Goal: Information Seeking & Learning: Learn about a topic

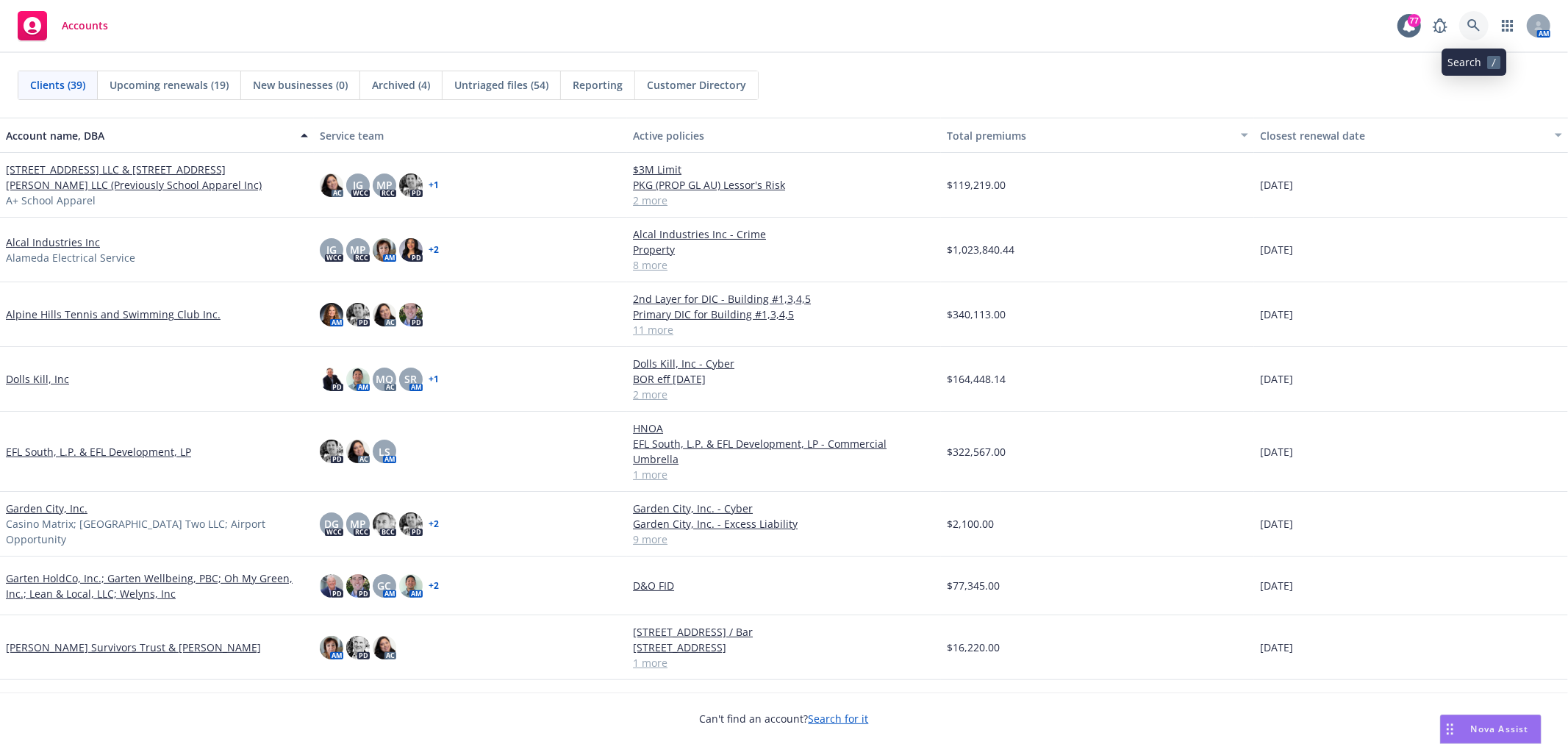
click at [1467, 19] on icon at bounding box center [1474, 26] width 13 height 13
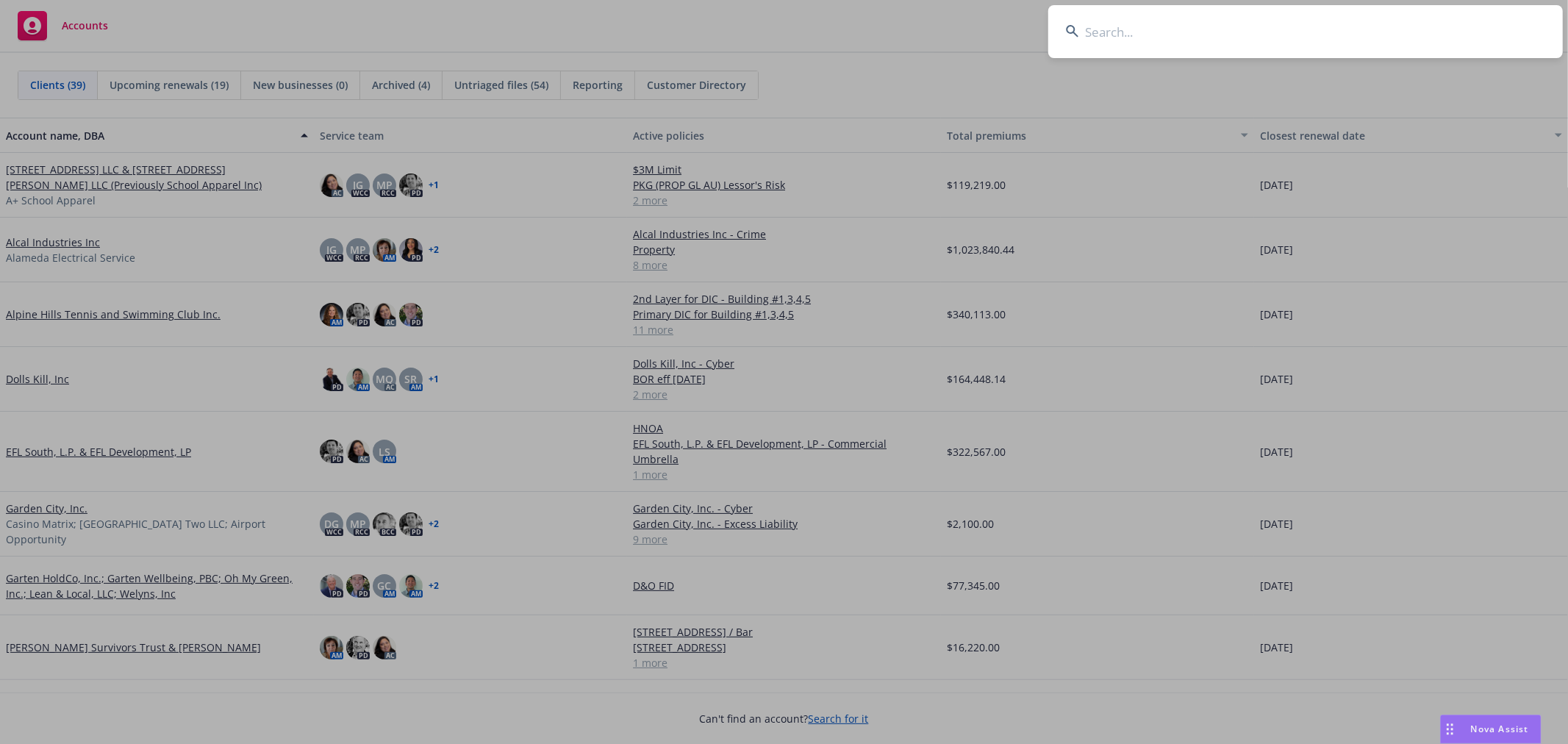
click at [1141, 34] on input at bounding box center [1306, 31] width 515 height 53
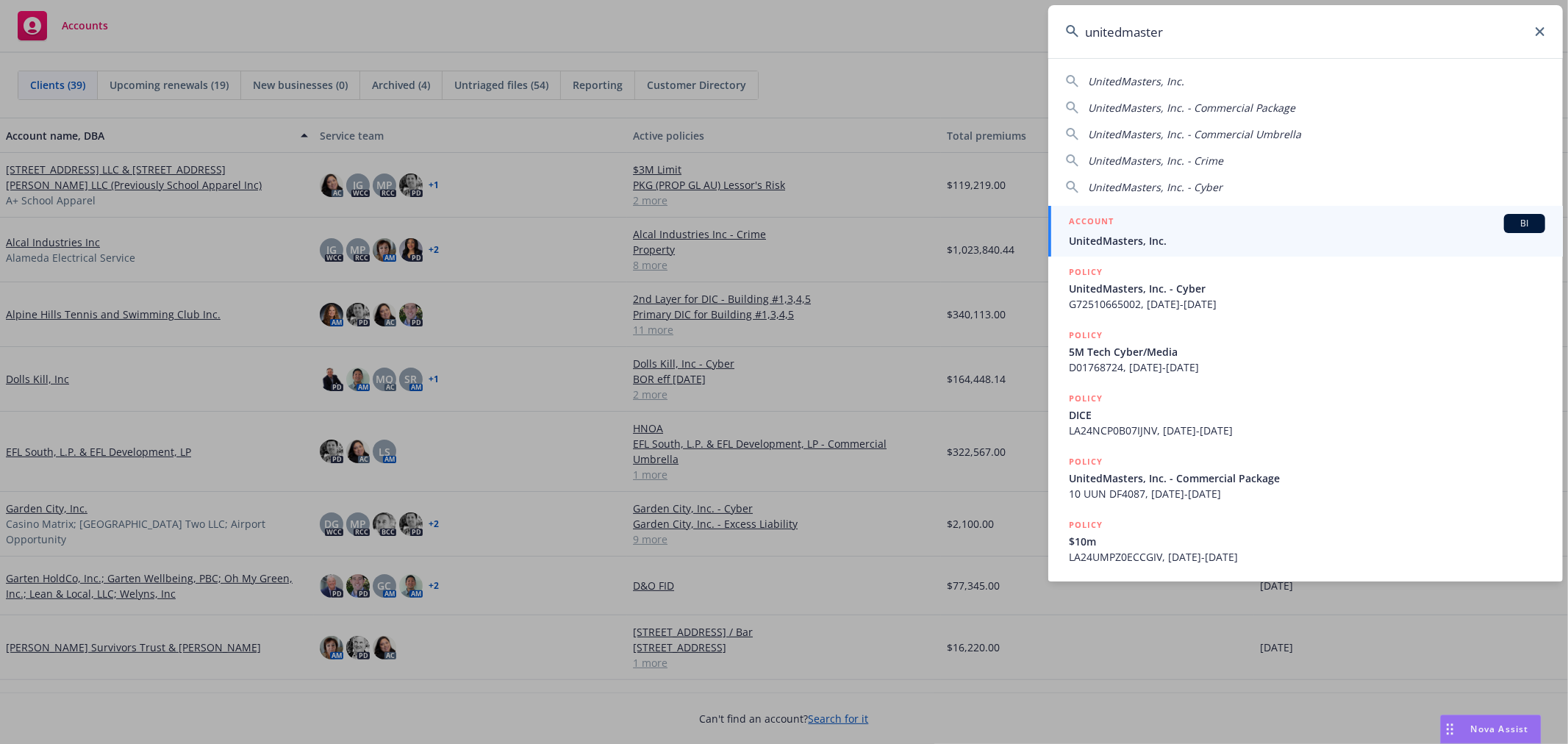
type input "unitedmaster"
click at [1108, 234] on span "UnitedMasters, Inc." at bounding box center [1307, 240] width 477 height 16
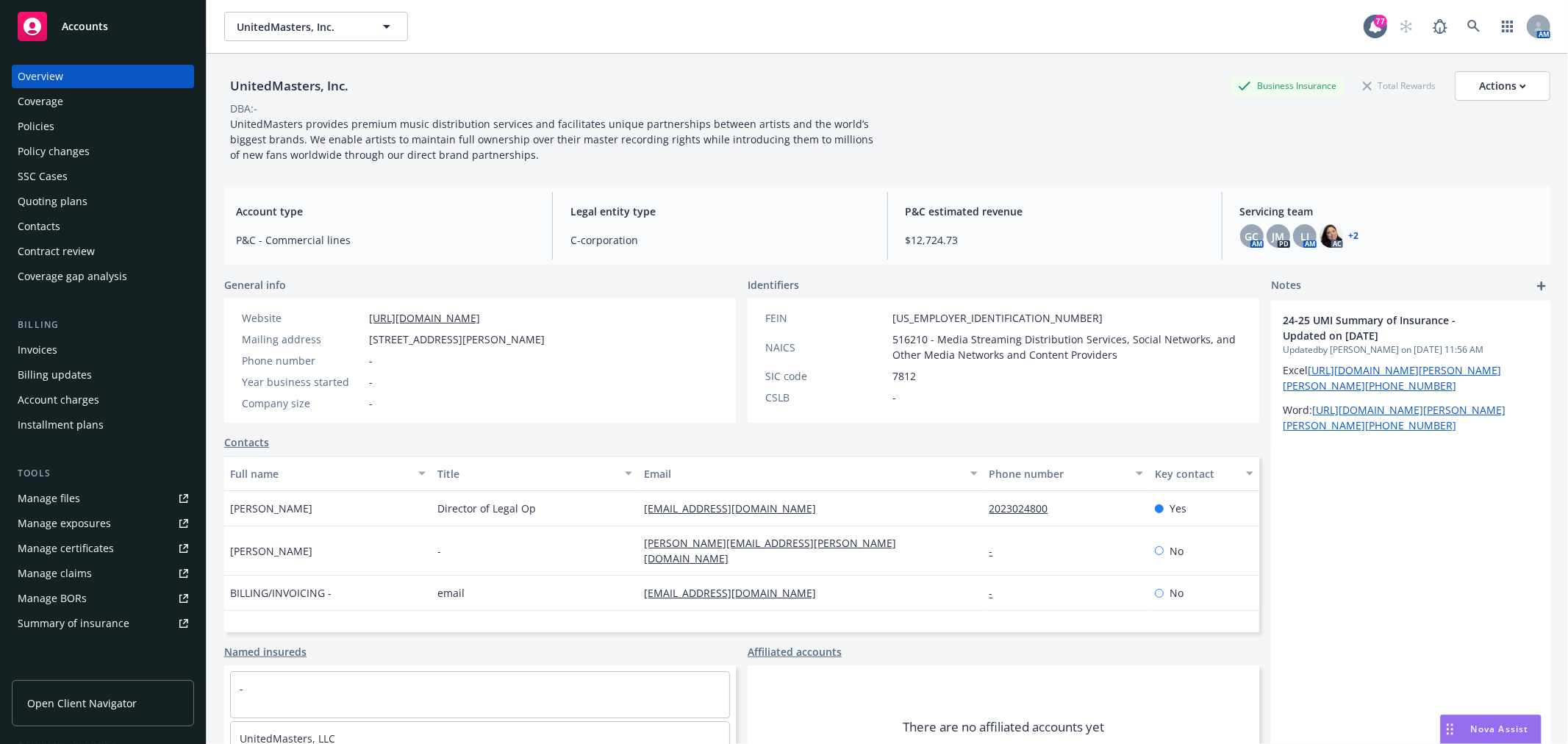
click at [78, 116] on div "Policies" at bounding box center [103, 126] width 171 height 23
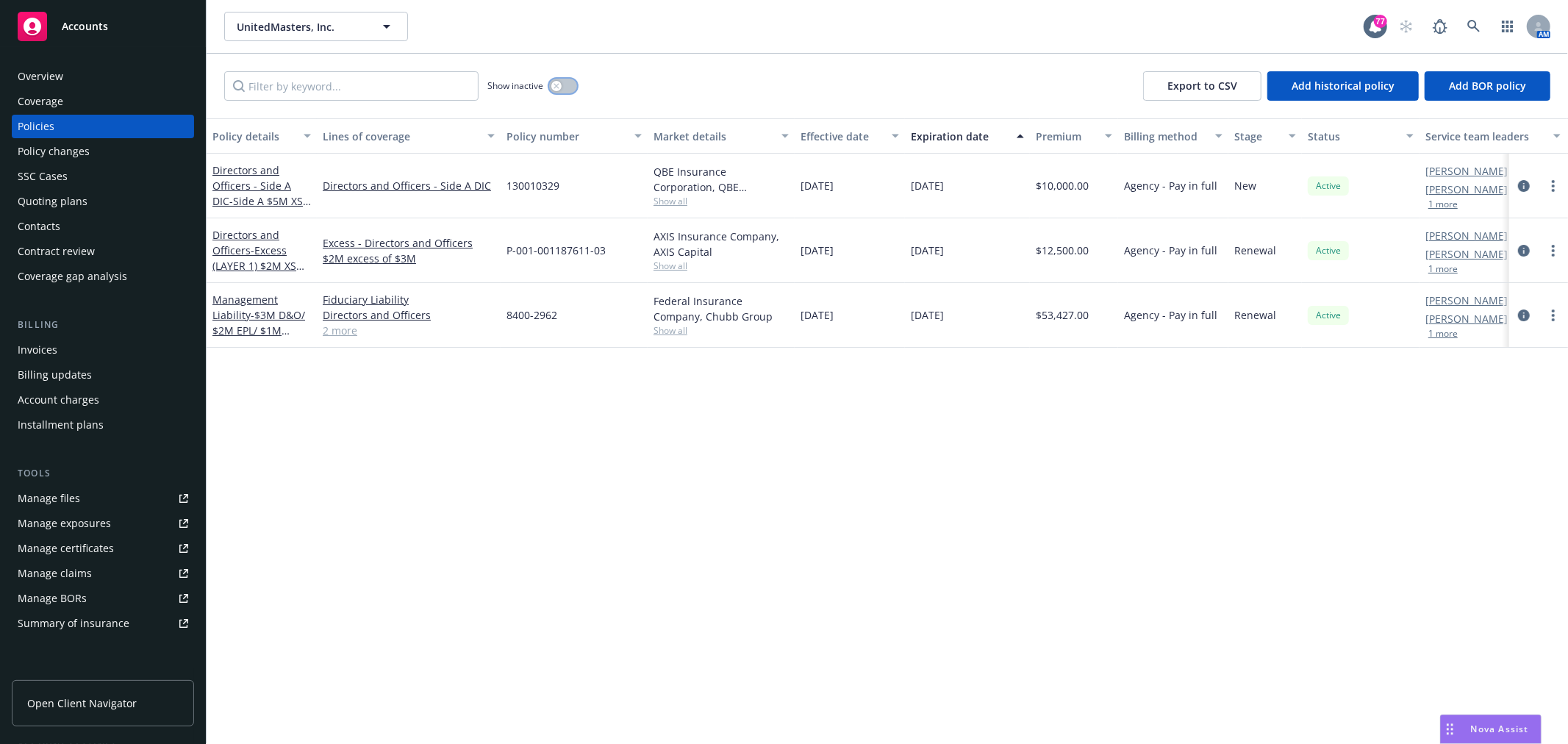
drag, startPoint x: 575, startPoint y: 91, endPoint x: 563, endPoint y: 89, distance: 12.2
click at [574, 91] on button "button" at bounding box center [563, 86] width 28 height 15
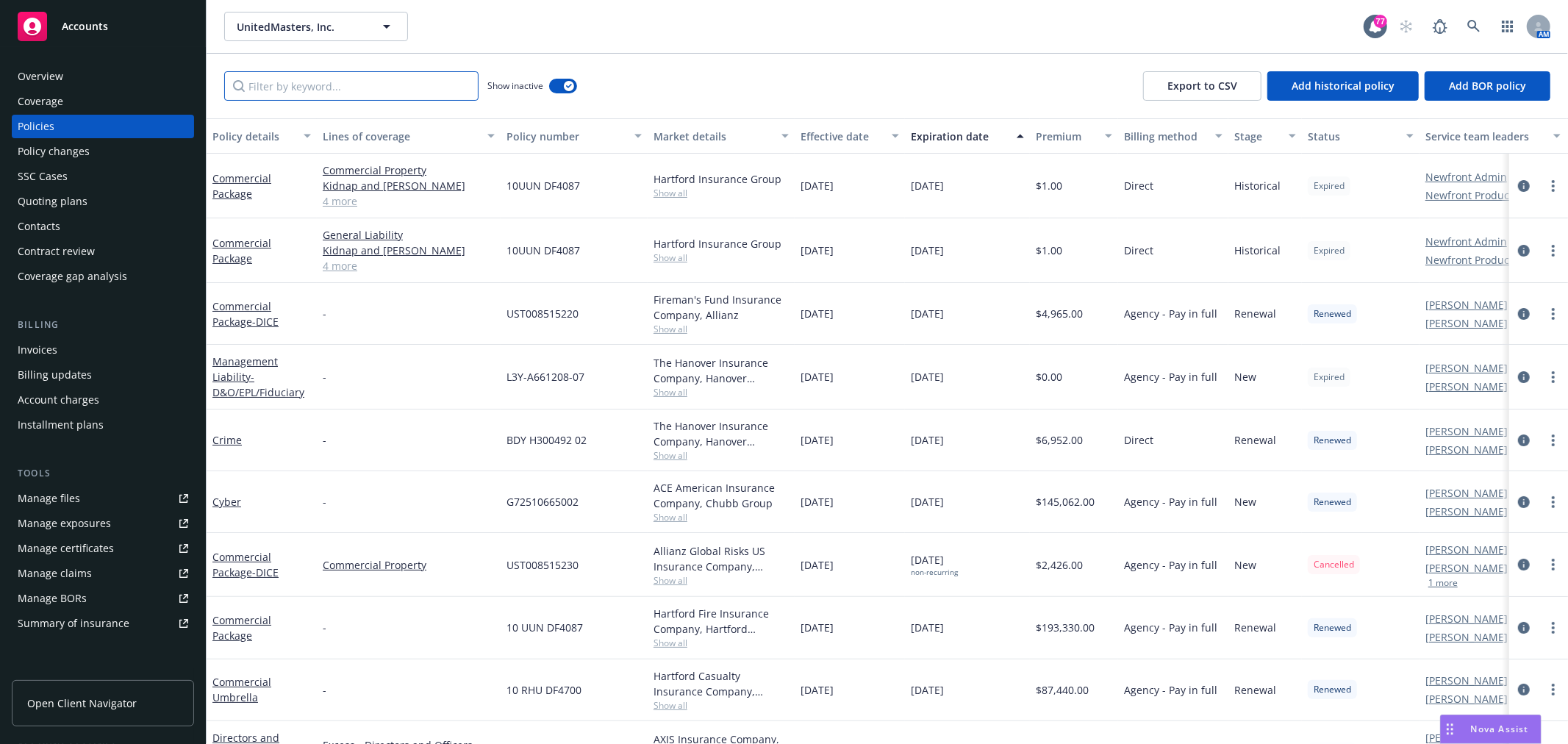
click at [407, 74] on input "Filter by keyword..." at bounding box center [351, 86] width 254 height 30
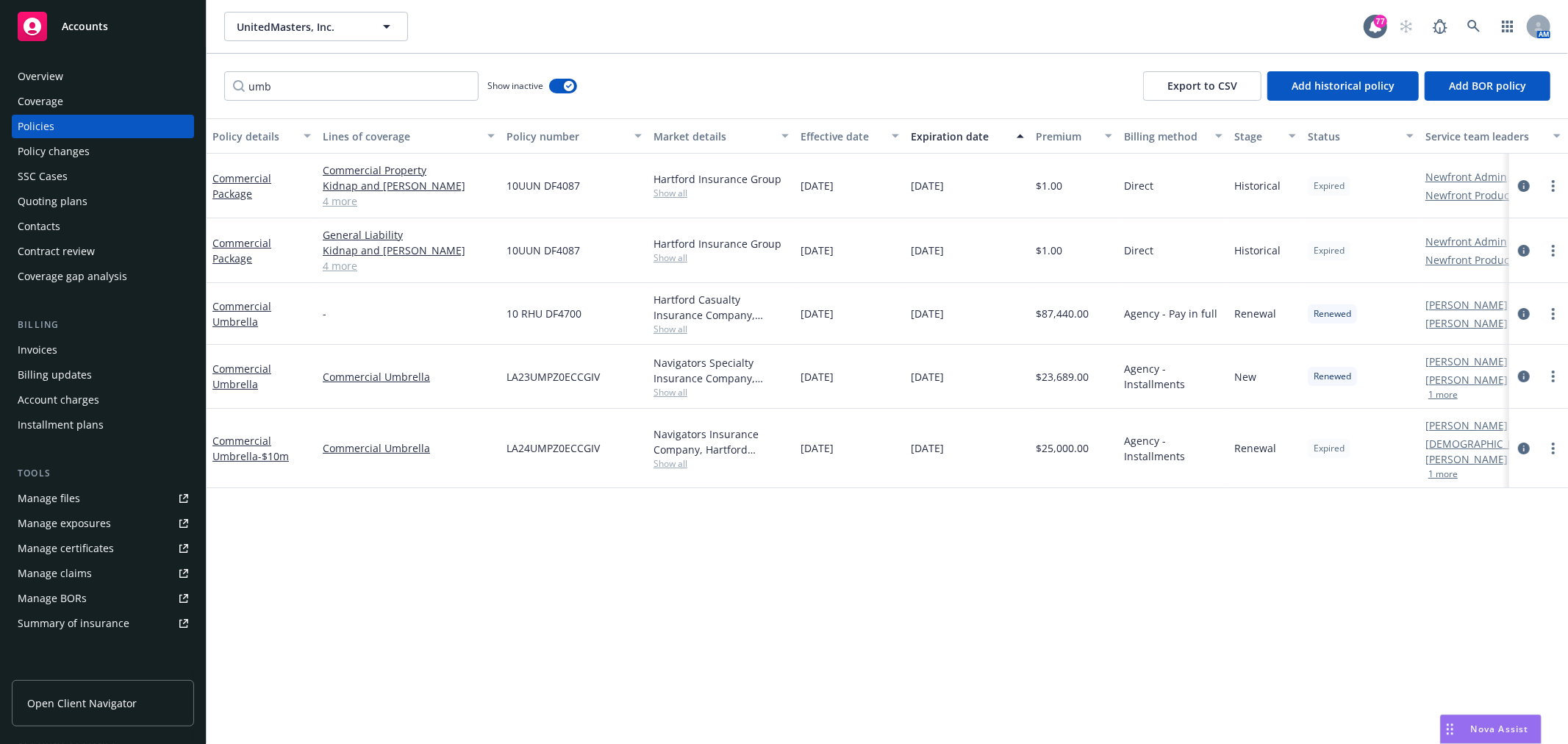
click at [942, 118] on button "Expiration date" at bounding box center [967, 136] width 125 height 35
click at [947, 129] on div "Expiration date" at bounding box center [959, 136] width 97 height 16
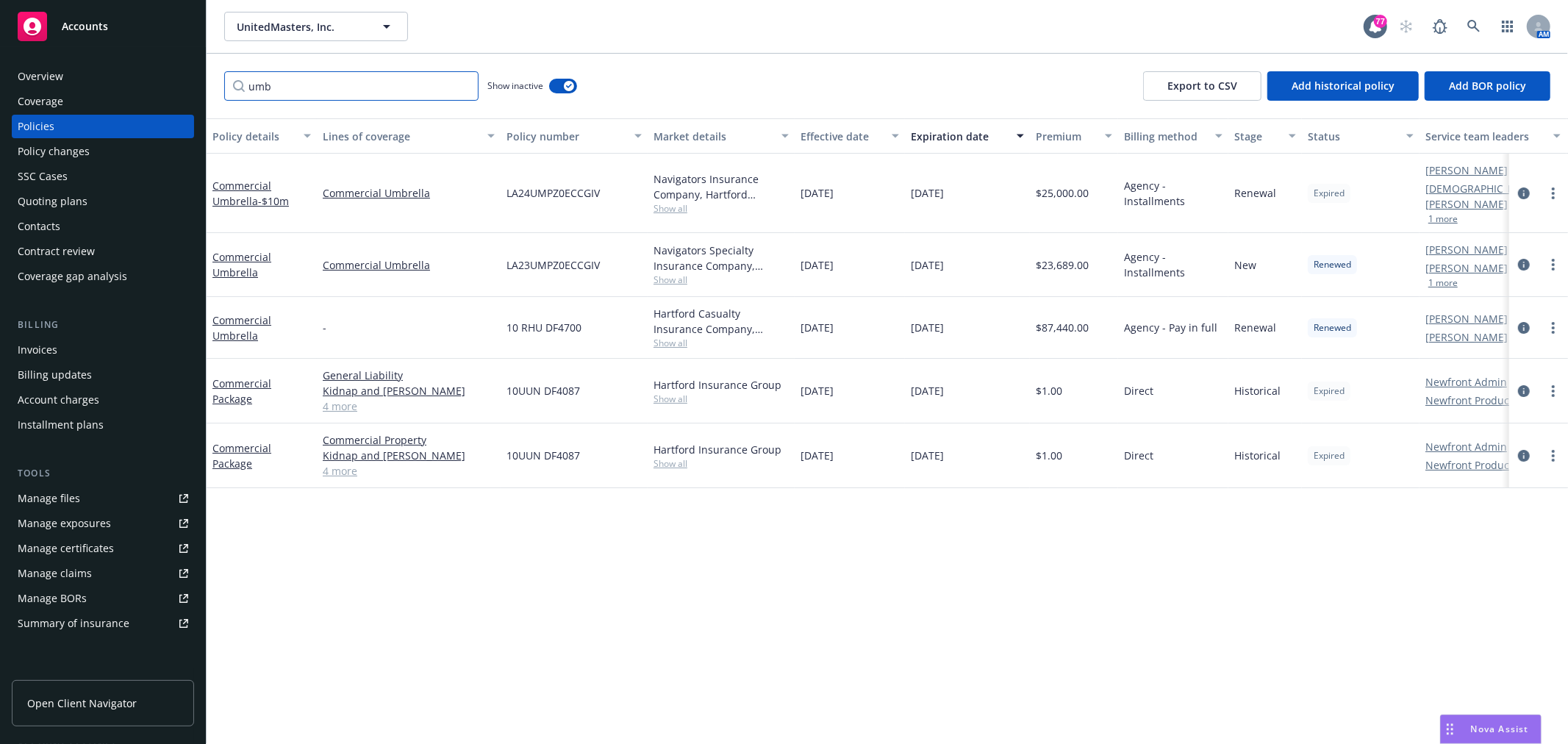
drag, startPoint x: 370, startPoint y: 89, endPoint x: 166, endPoint y: 77, distance: 204.4
click at [166, 77] on div "Accounts Overview Coverage Policies Policy changes SSC Cases Quoting plans Cont…" at bounding box center [784, 372] width 1568 height 744
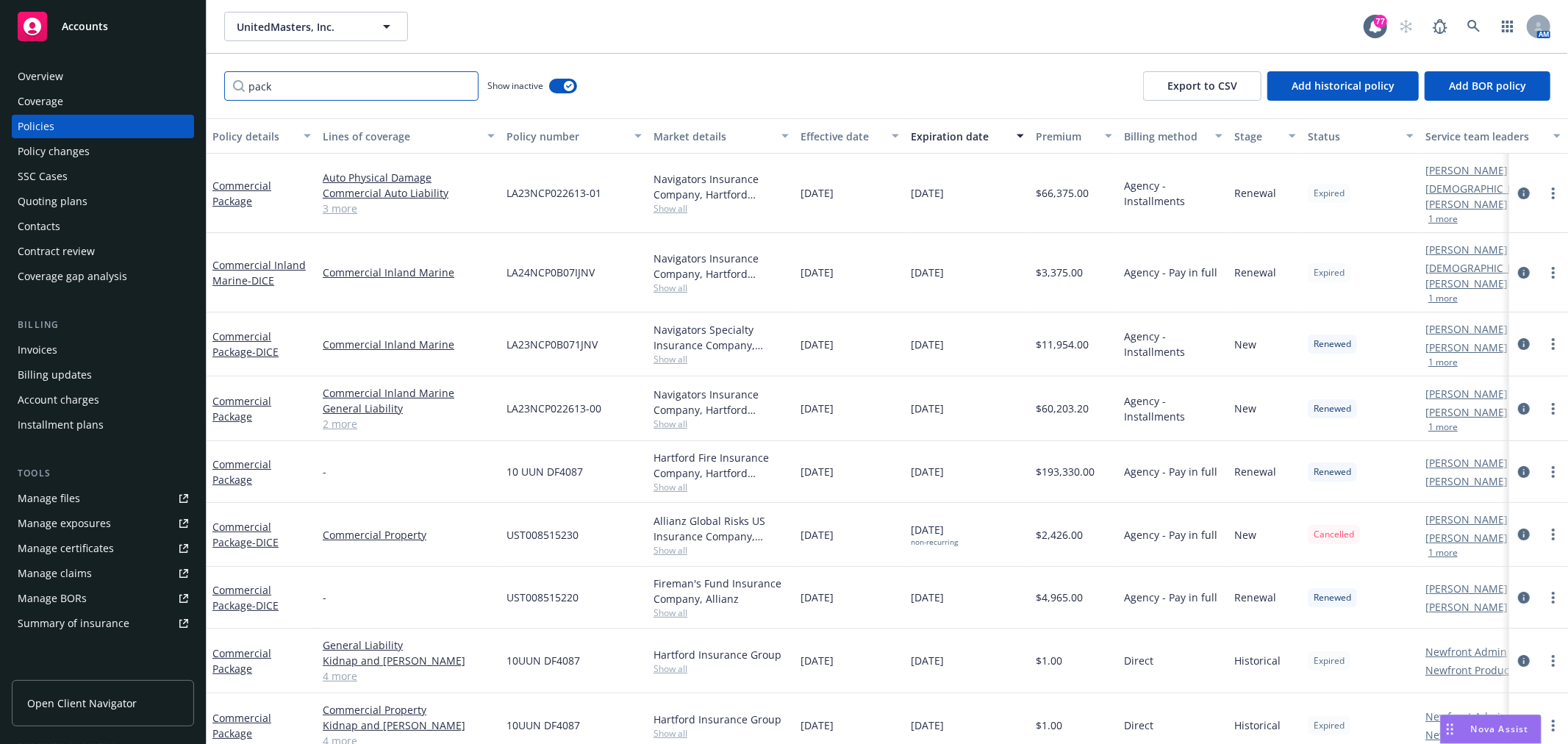
drag, startPoint x: 284, startPoint y: 86, endPoint x: 169, endPoint y: 82, distance: 115.1
click at [169, 82] on div "Accounts Overview Coverage Policies Policy changes SSC Cases Quoting plans Cont…" at bounding box center [784, 372] width 1568 height 744
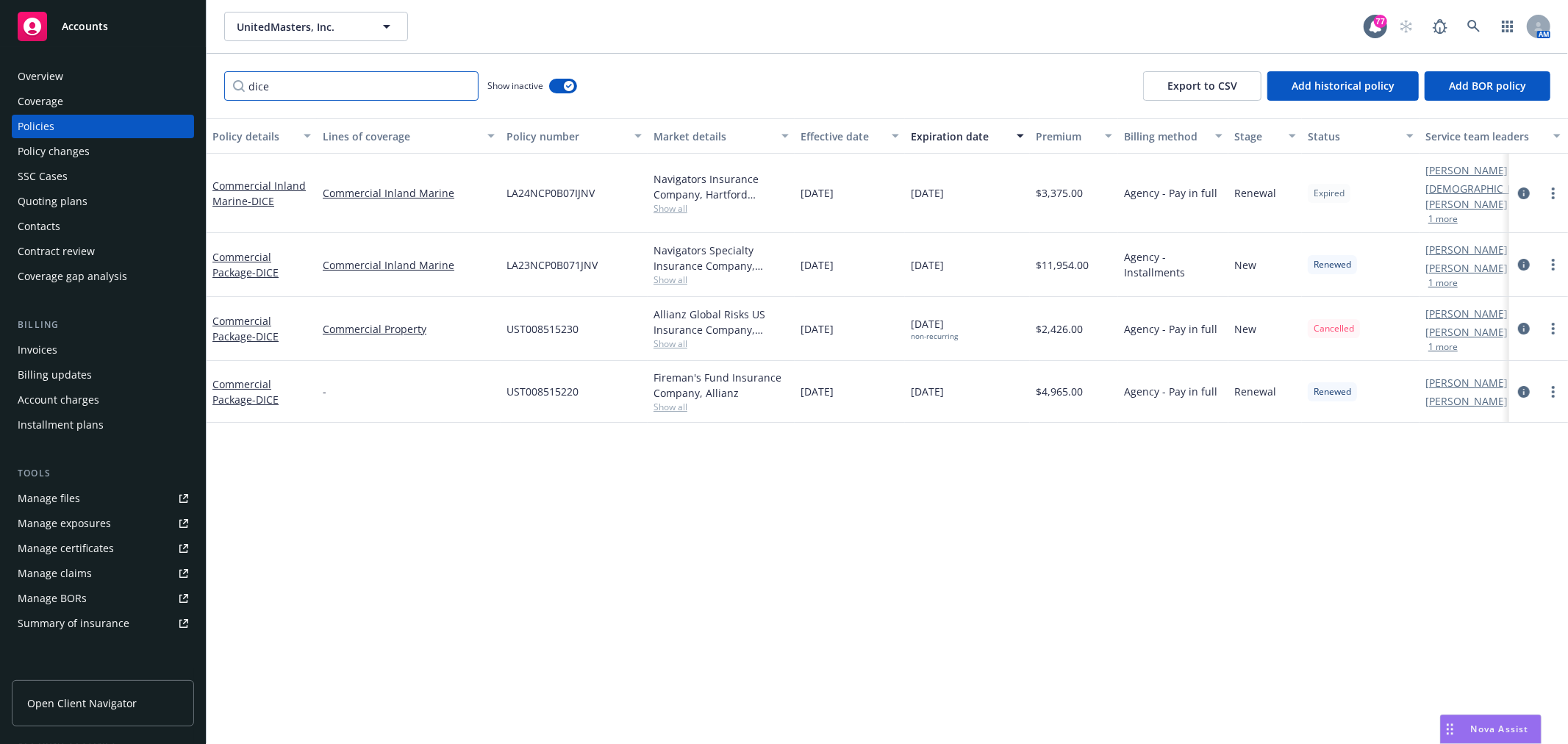
drag, startPoint x: 297, startPoint y: 91, endPoint x: 203, endPoint y: 81, distance: 94.5
click at [203, 81] on div "Accounts Overview Coverage Policies Policy changes SSC Cases Quoting plans Cont…" at bounding box center [784, 372] width 1568 height 744
click at [293, 84] on input "dice" at bounding box center [351, 86] width 254 height 30
type input "d"
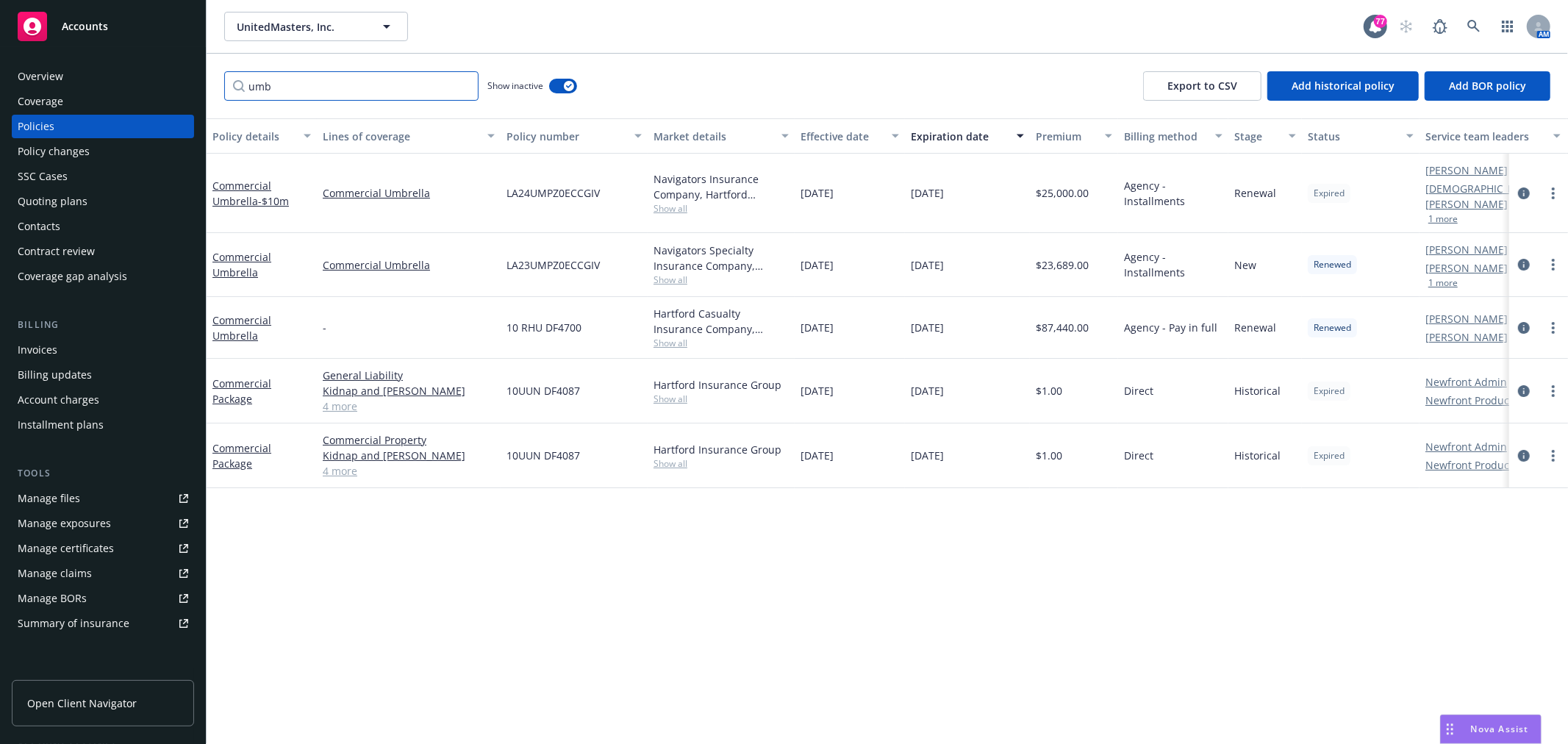
drag, startPoint x: 295, startPoint y: 81, endPoint x: 213, endPoint y: 81, distance: 82.0
click at [213, 81] on div "umb Show inactive Export to CSV Add historical policy Add BOR policy" at bounding box center [888, 86] width 1362 height 65
type input "g"
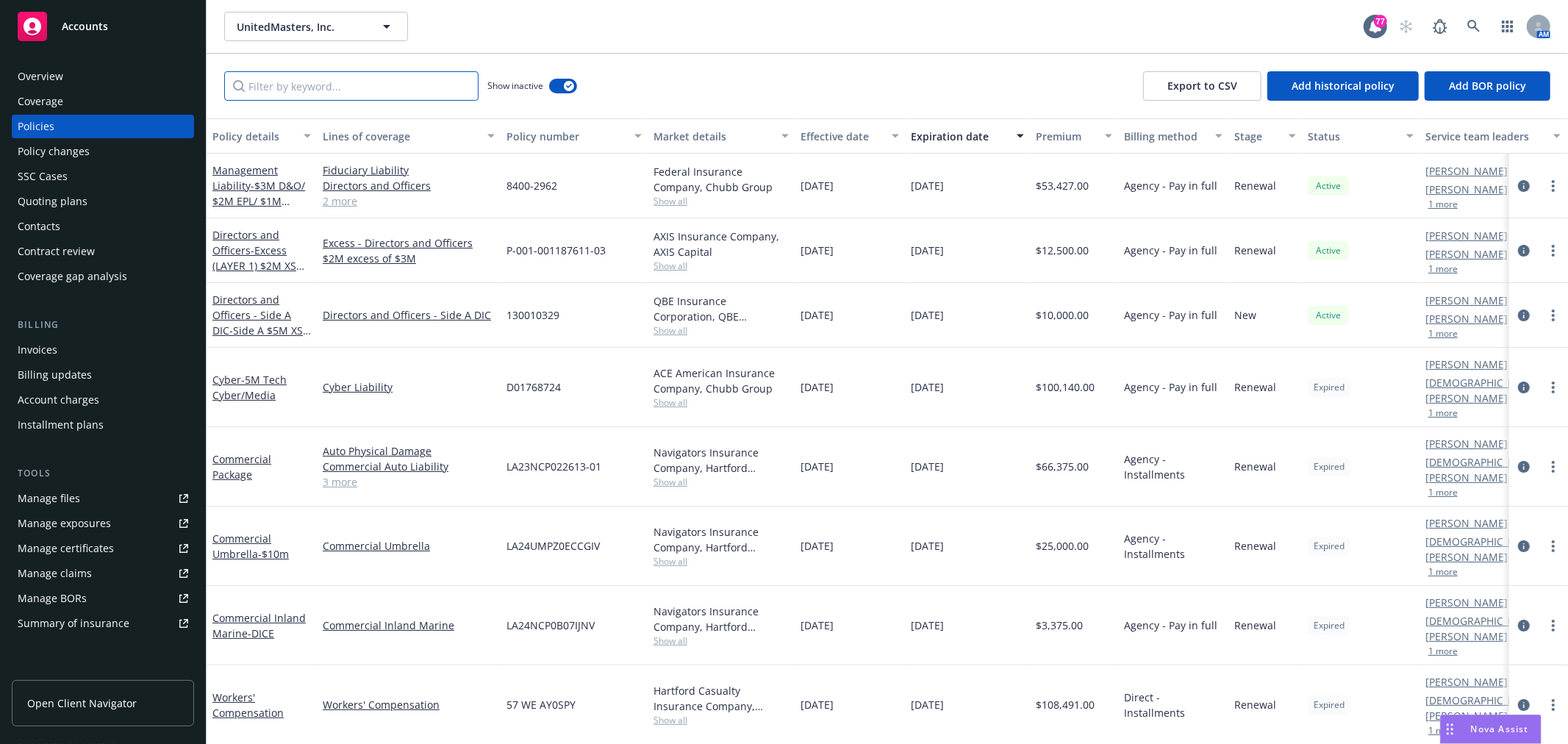
type input "a"
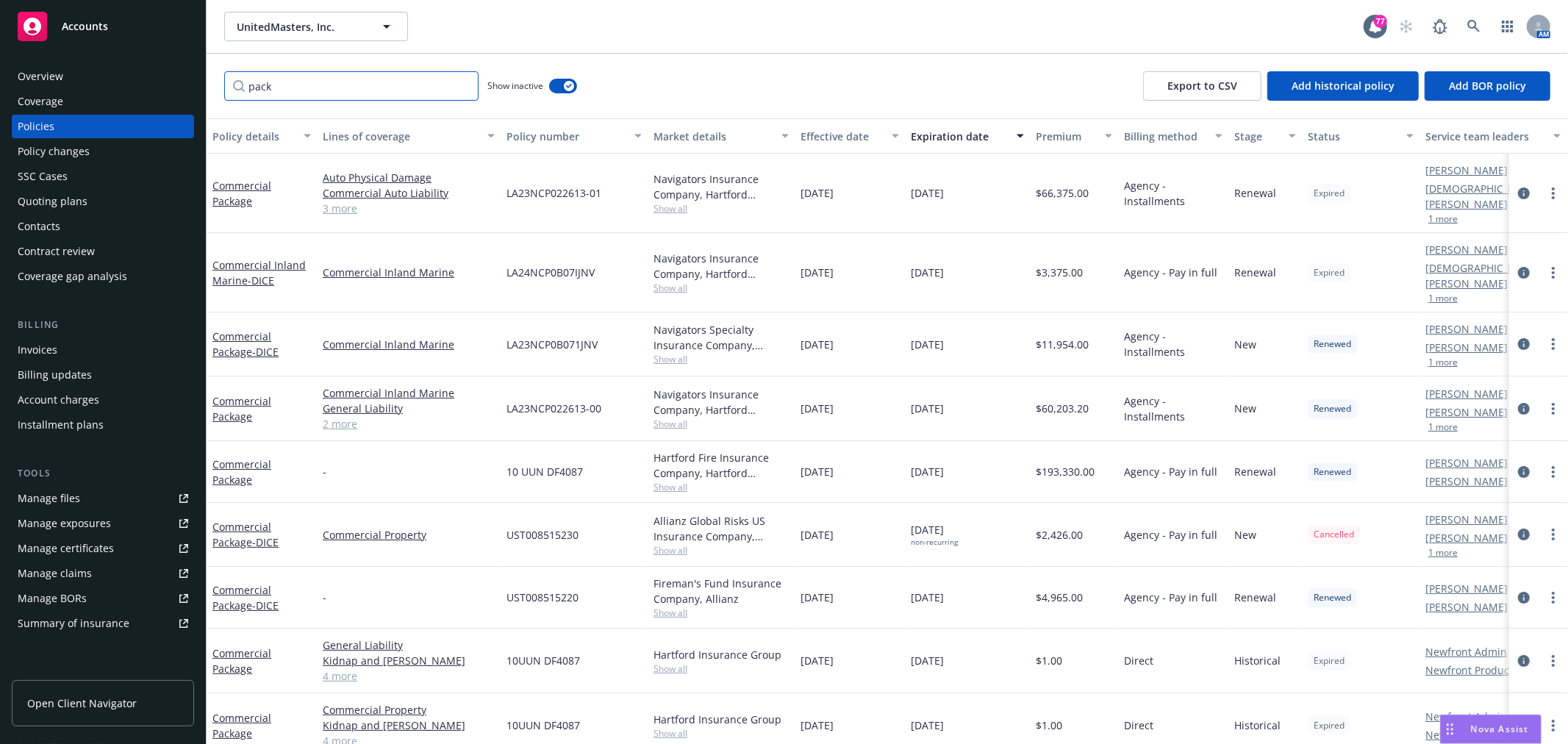
drag, startPoint x: 356, startPoint y: 95, endPoint x: 175, endPoint y: 89, distance: 181.1
click at [175, 89] on div "Accounts Overview Coverage Policies Policy changes SSC Cases Quoting plans Cont…" at bounding box center [784, 372] width 1568 height 744
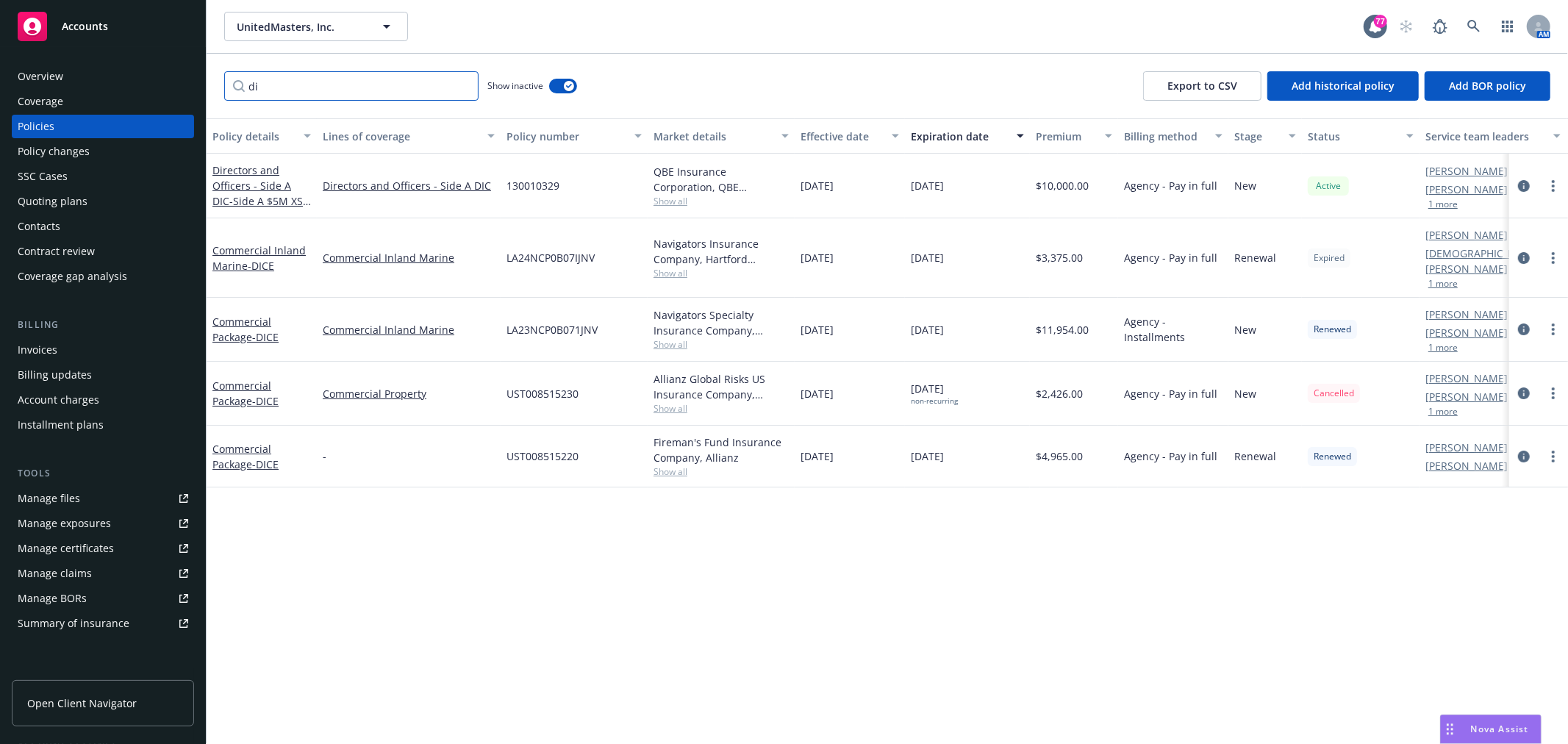
type input "d"
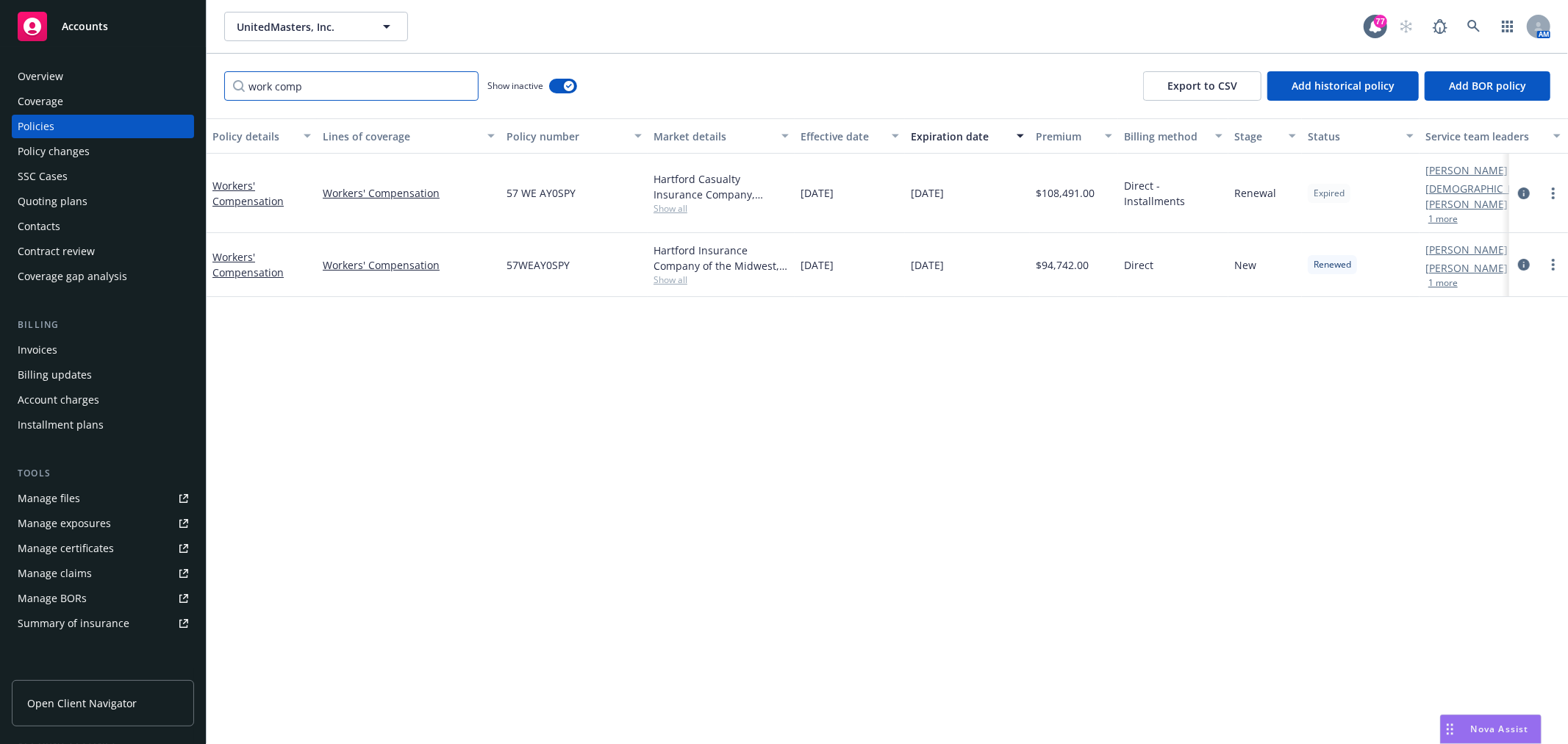
type input "work comp"
click at [1184, 186] on span "Direct - Installments" at bounding box center [1173, 193] width 99 height 30
click at [240, 181] on link "Workers' Compensation" at bounding box center [248, 193] width 71 height 30
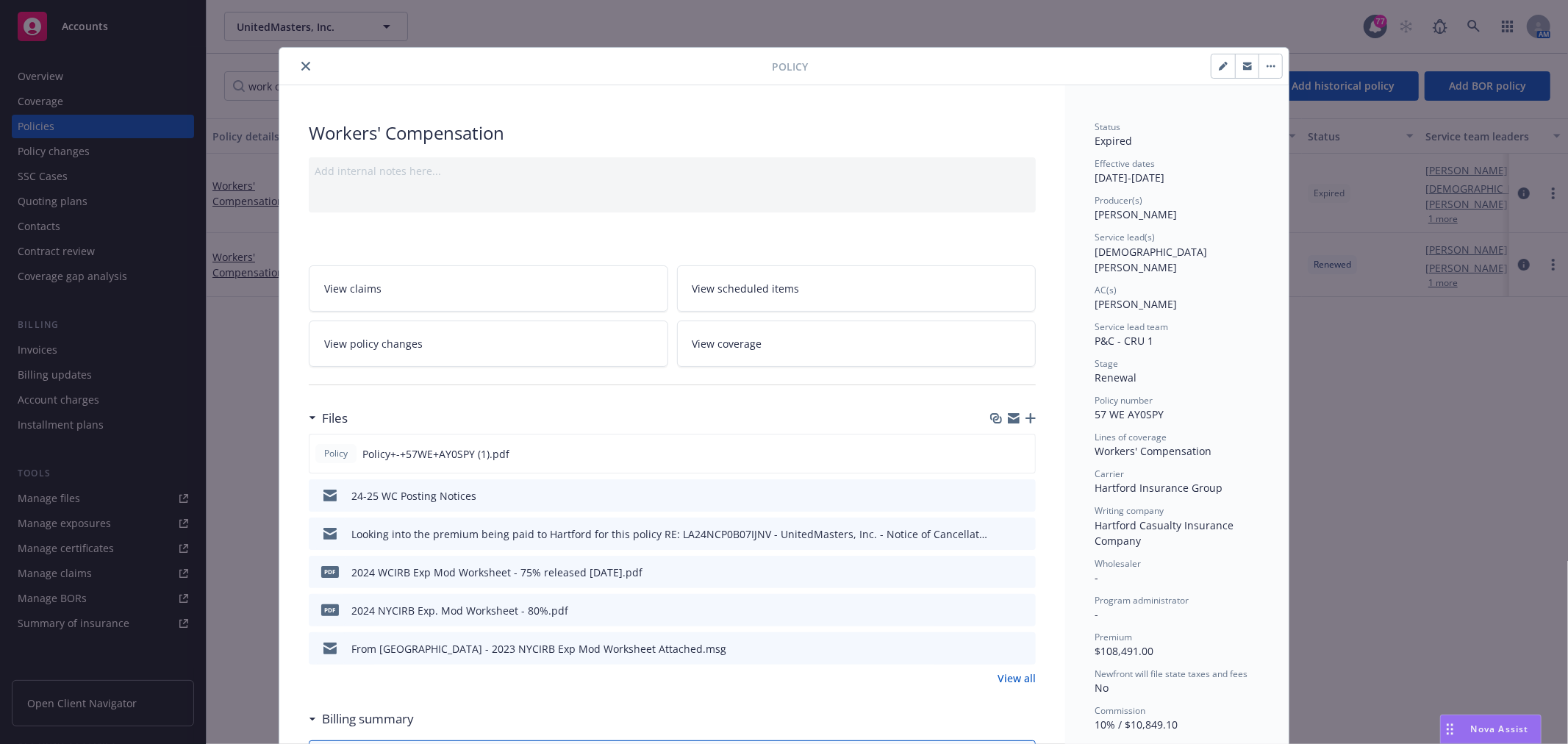
click at [1015, 677] on link "View all" at bounding box center [1016, 678] width 38 height 16
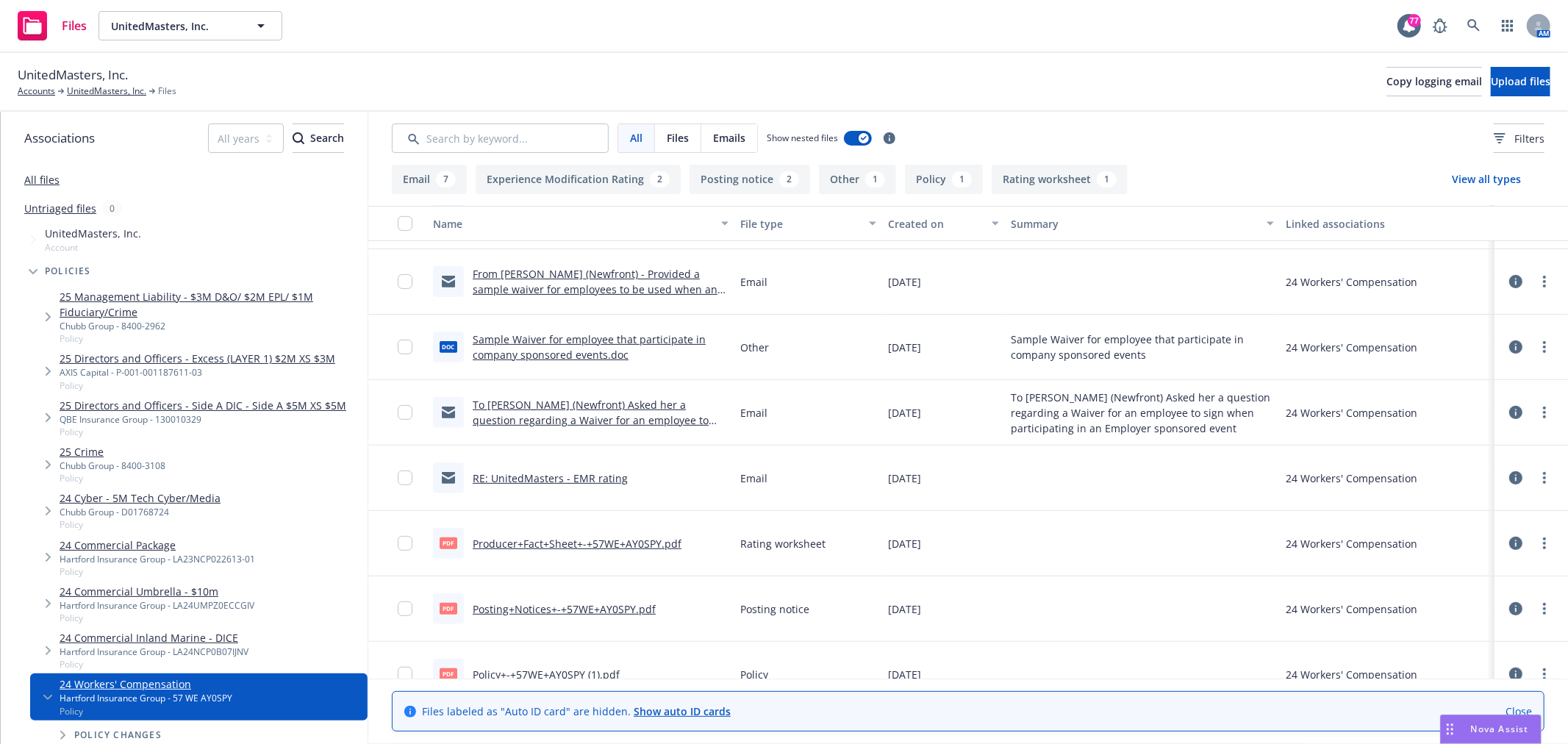
scroll to position [474, 0]
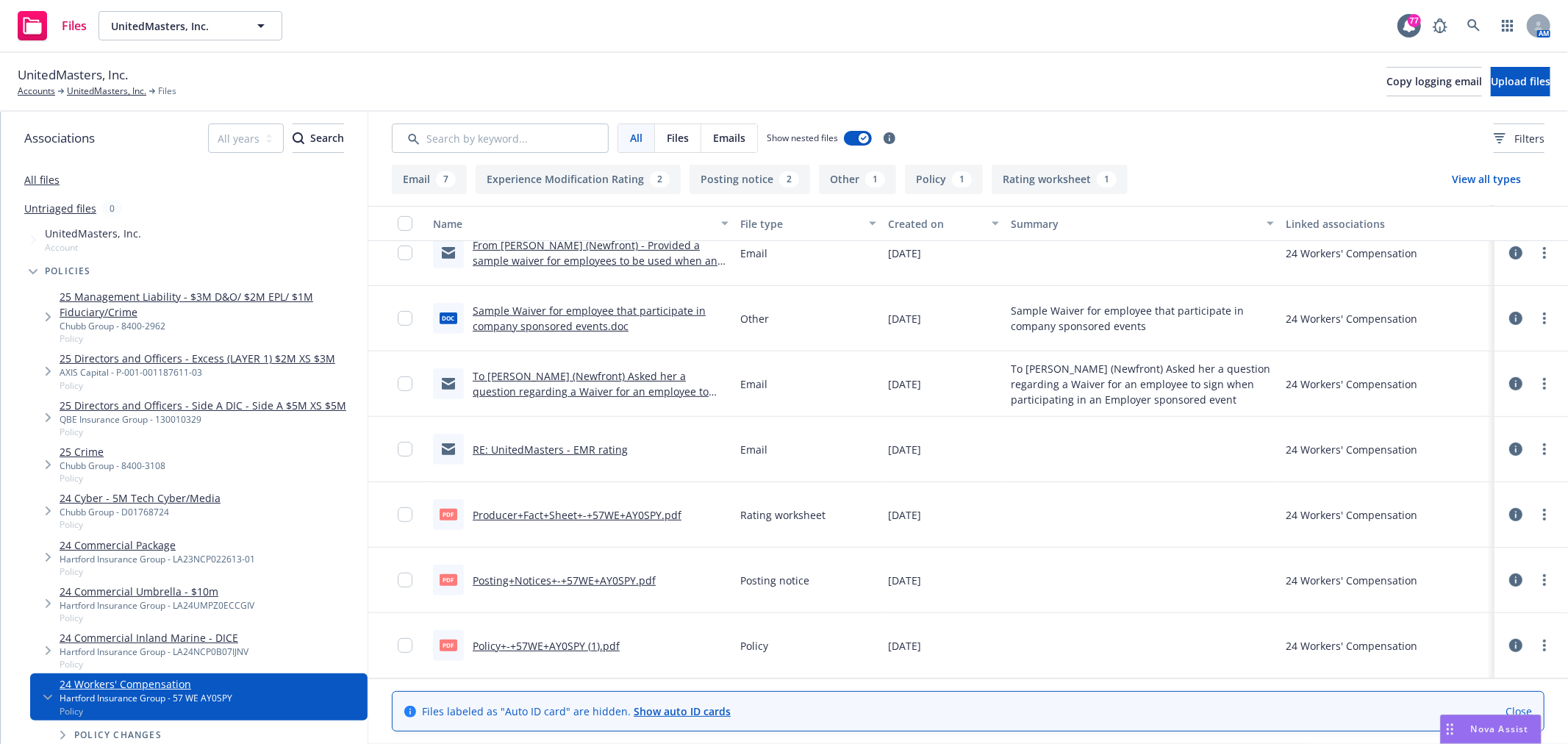
click at [561, 647] on link "Policy+-+57WE+AY0SPY (1).pdf" at bounding box center [546, 646] width 147 height 14
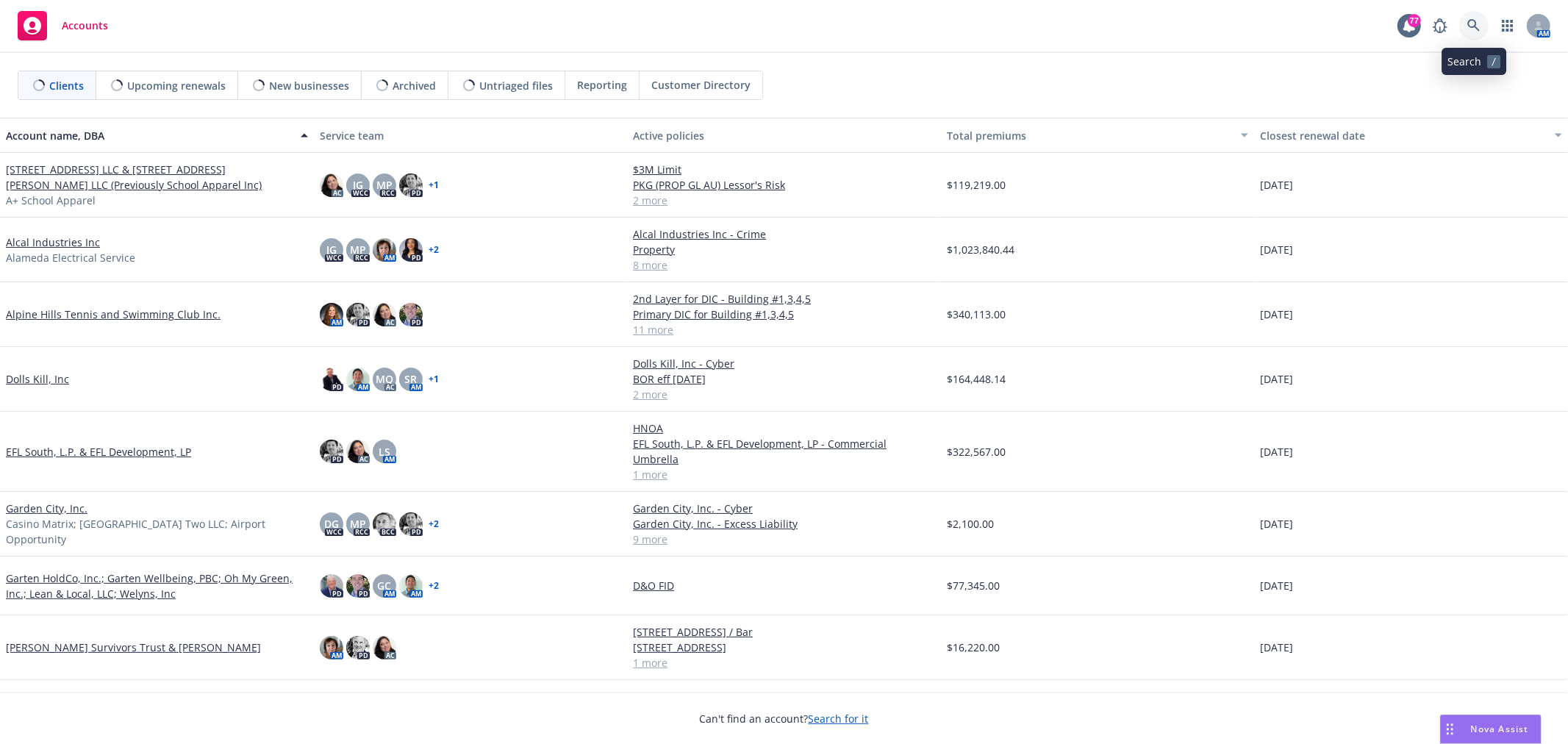
click at [1482, 18] on link at bounding box center [1475, 26] width 30 height 30
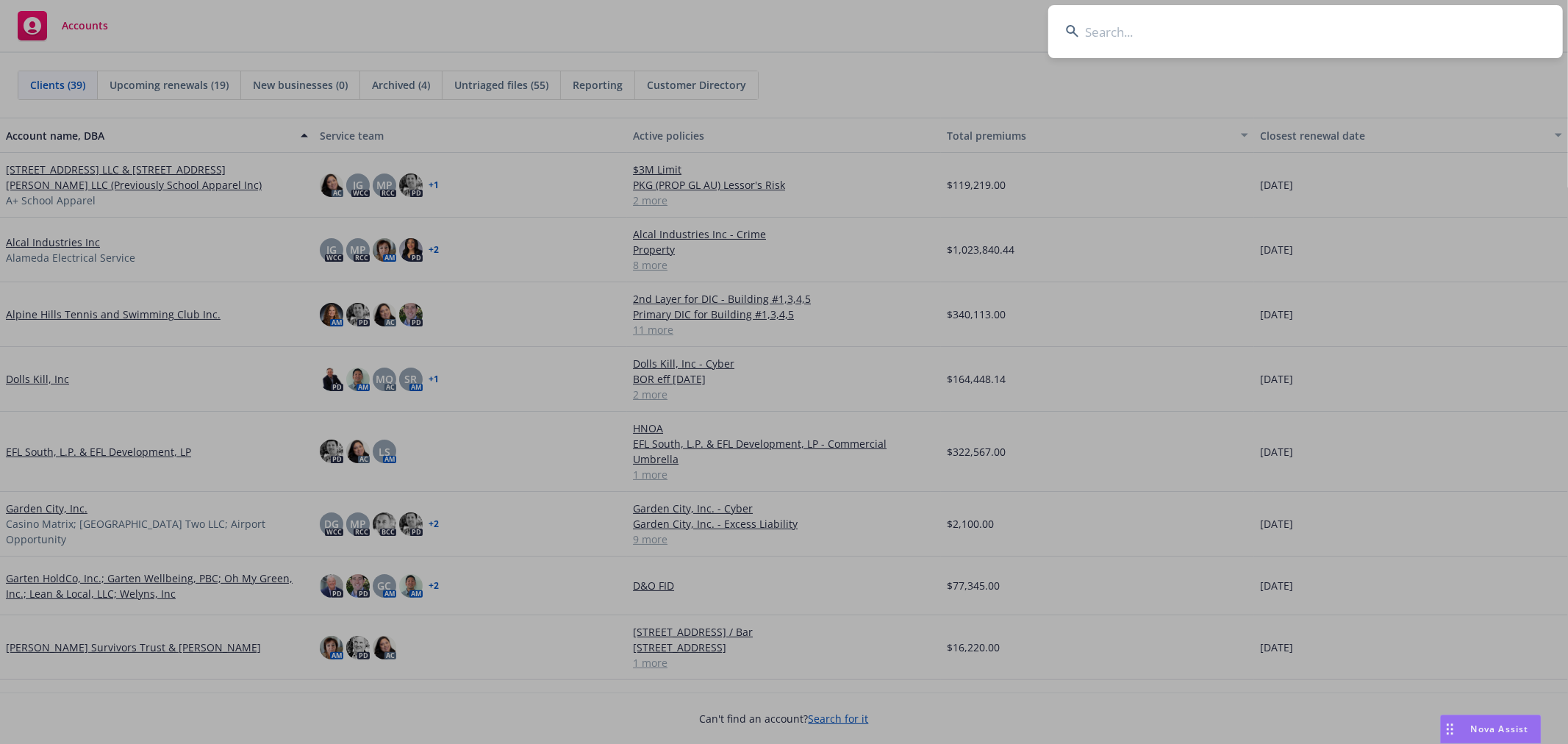
click at [1199, 45] on input at bounding box center [1306, 31] width 515 height 53
click at [1215, 27] on input at bounding box center [1306, 31] width 515 height 53
paste input "Meals on Wheels by ACC"
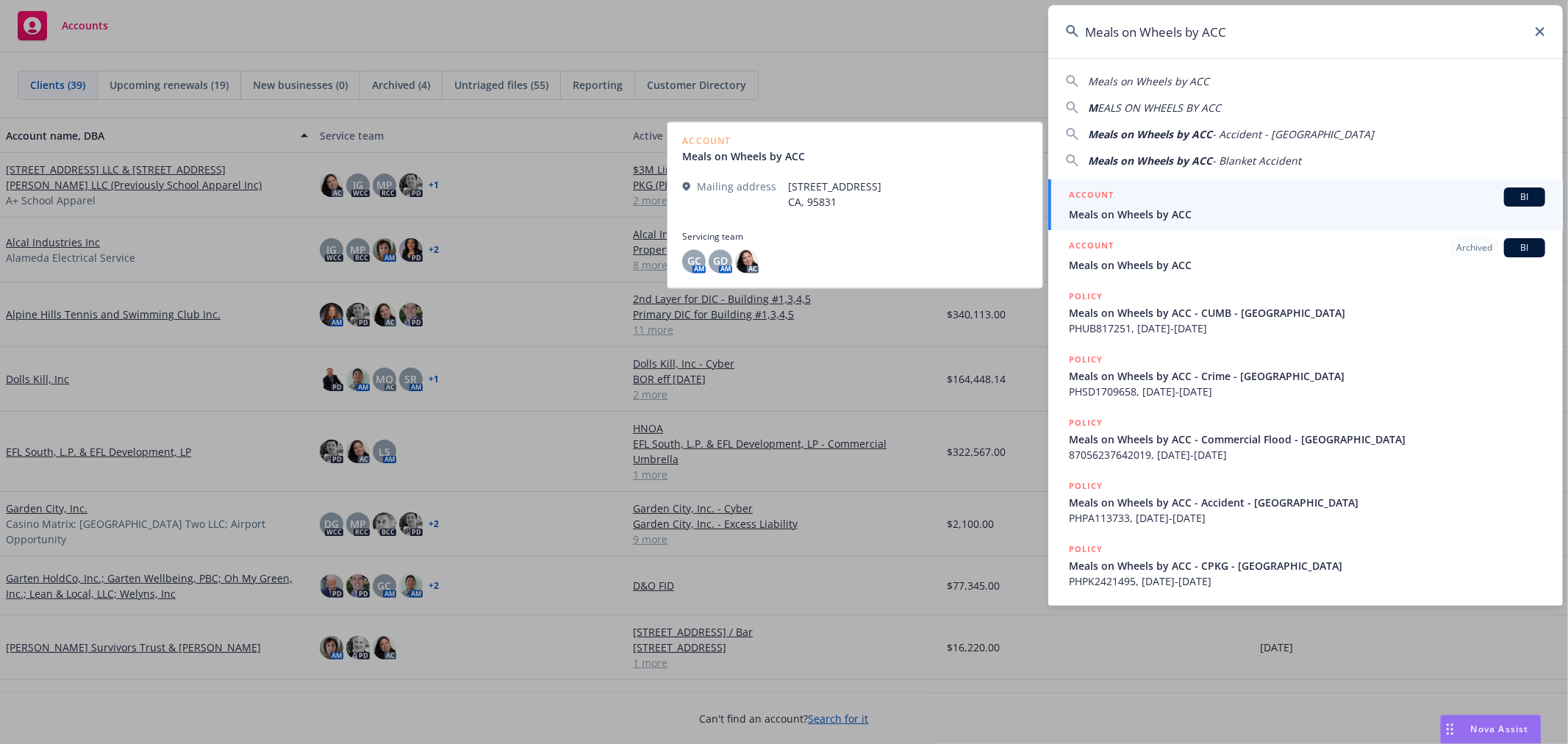
type input "Meals on Wheels by ACC"
click at [1186, 203] on div "ACCOUNT BI" at bounding box center [1307, 197] width 477 height 19
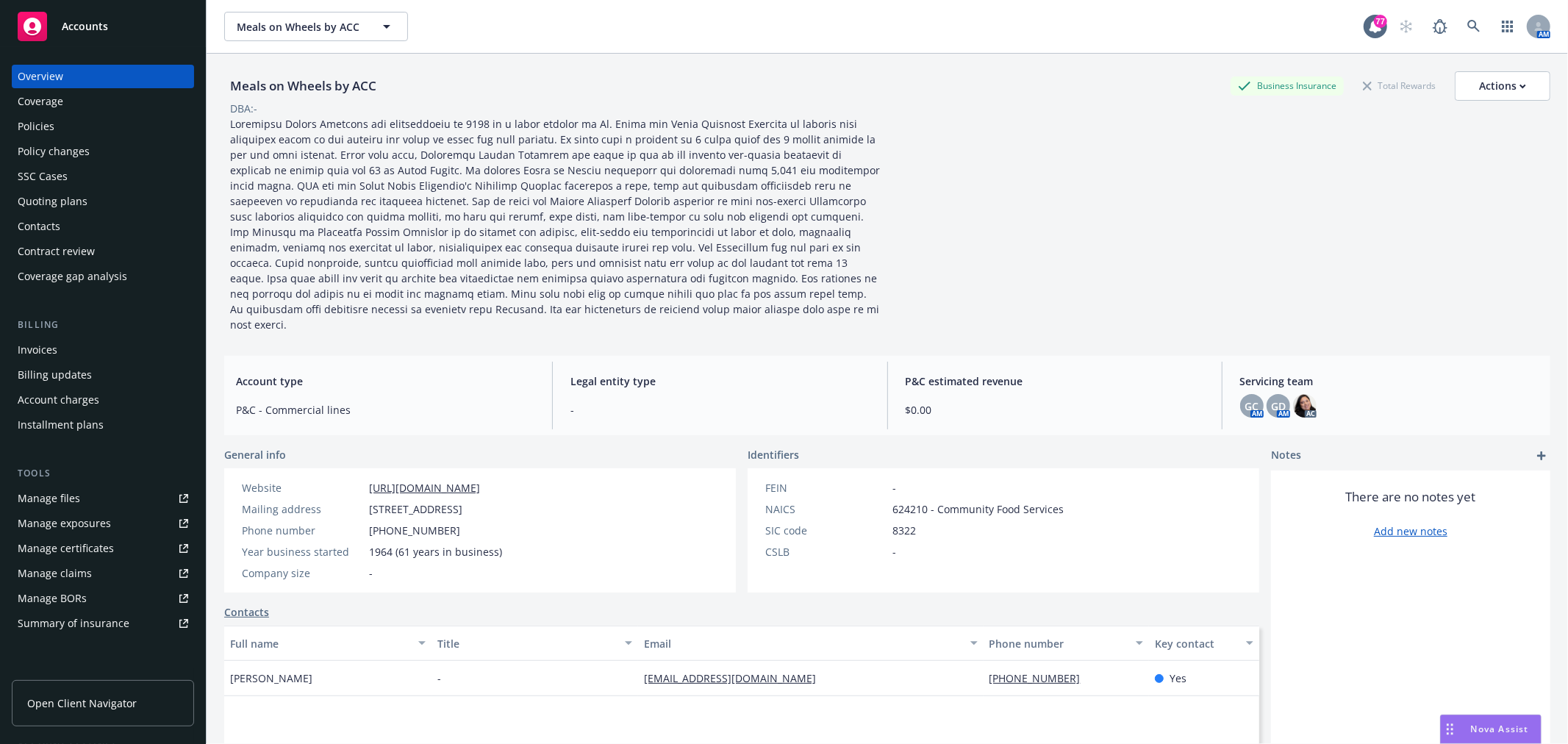
click at [102, 125] on div "Policies" at bounding box center [103, 126] width 171 height 23
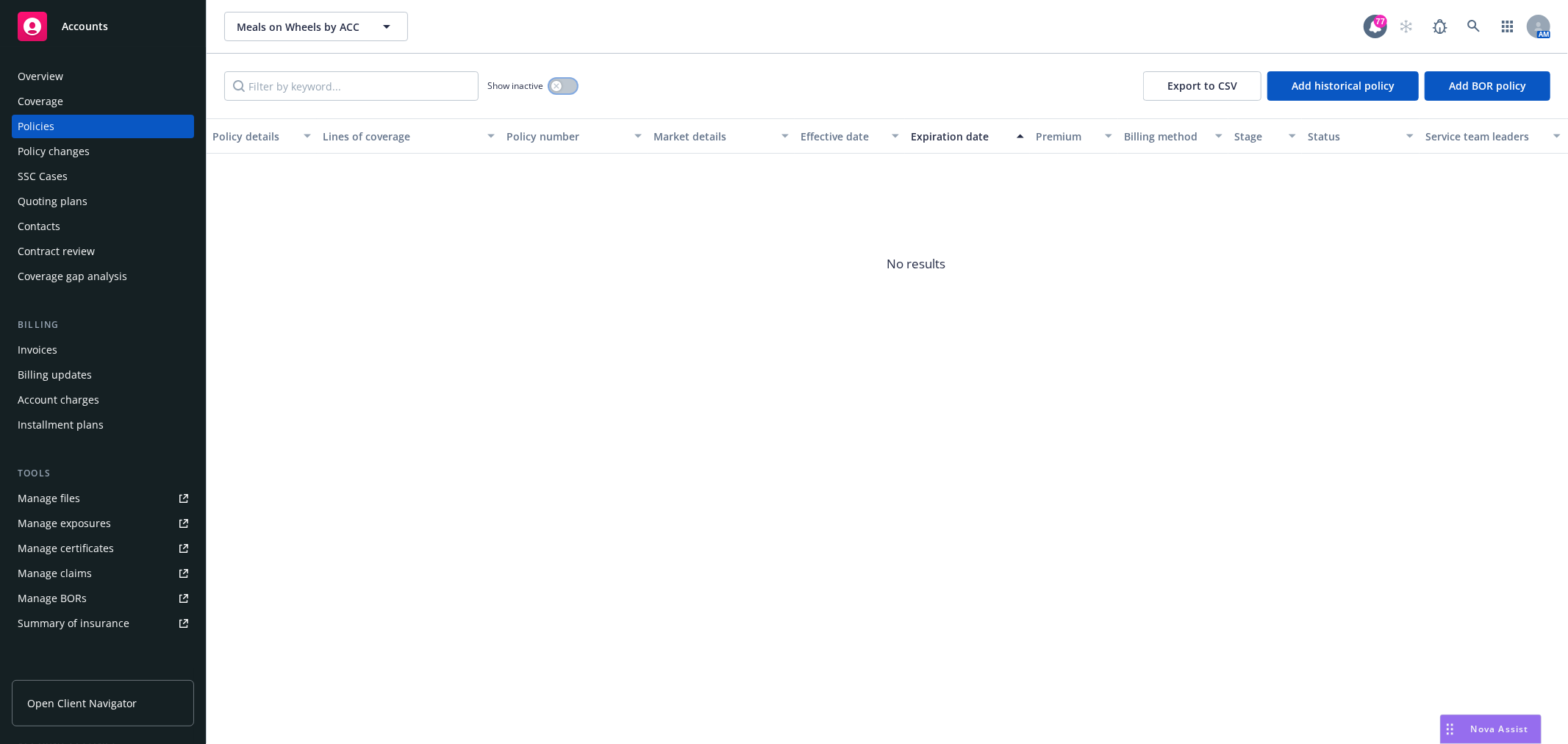
click at [569, 85] on button "button" at bounding box center [563, 86] width 28 height 15
click at [37, 159] on div "Policy changes" at bounding box center [54, 151] width 72 height 23
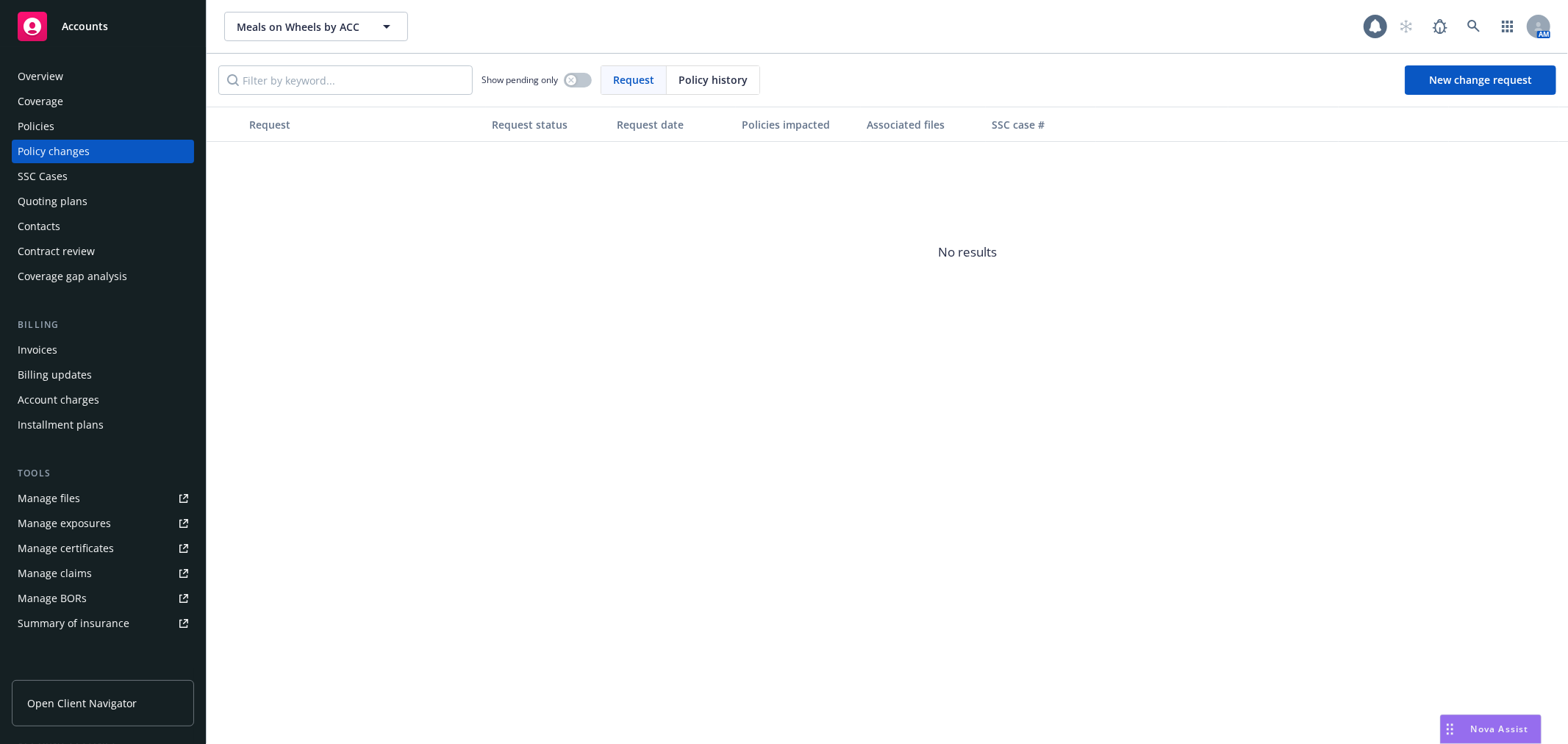
click at [30, 172] on div "SSC Cases" at bounding box center [43, 176] width 50 height 23
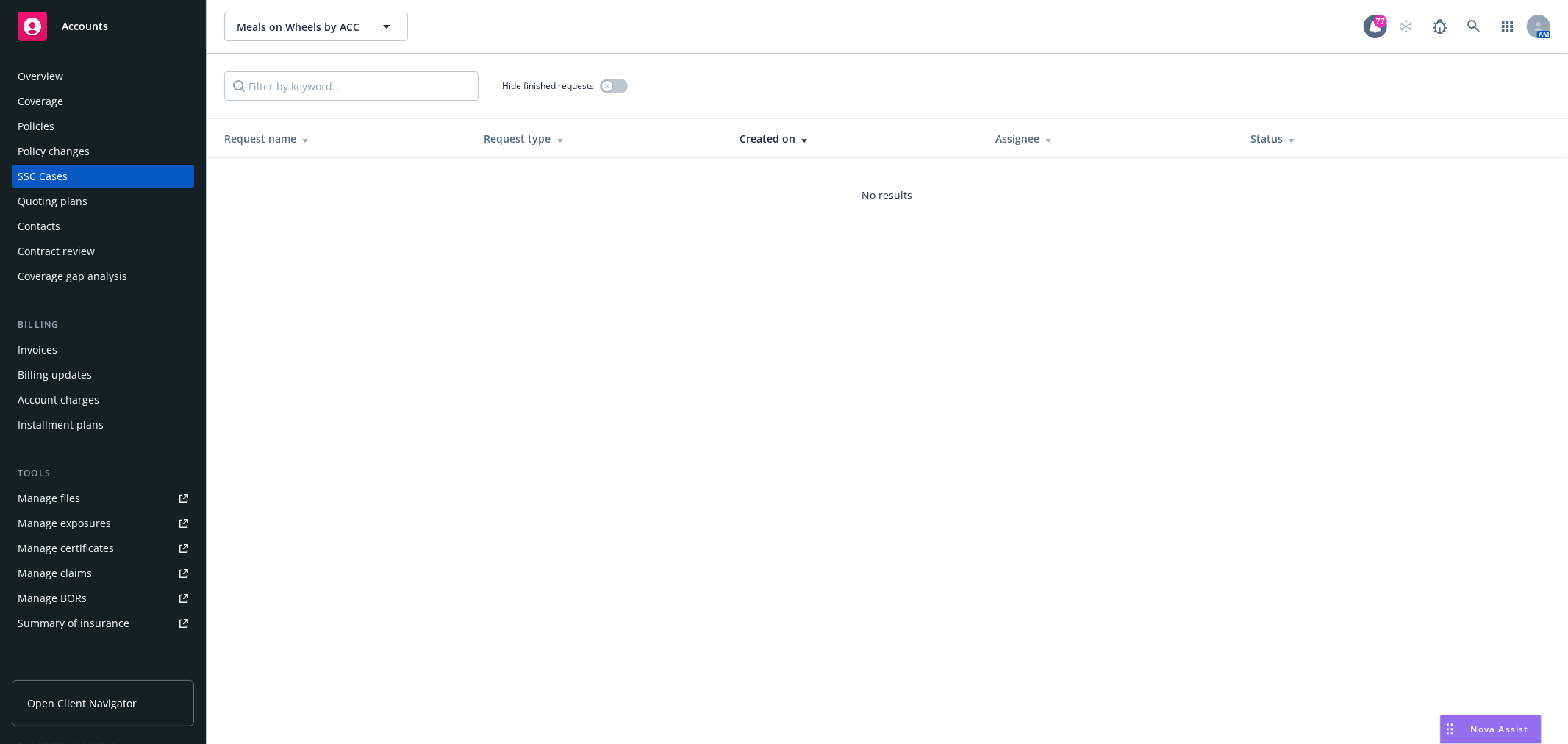
click at [41, 203] on div "Quoting plans" at bounding box center [53, 201] width 70 height 23
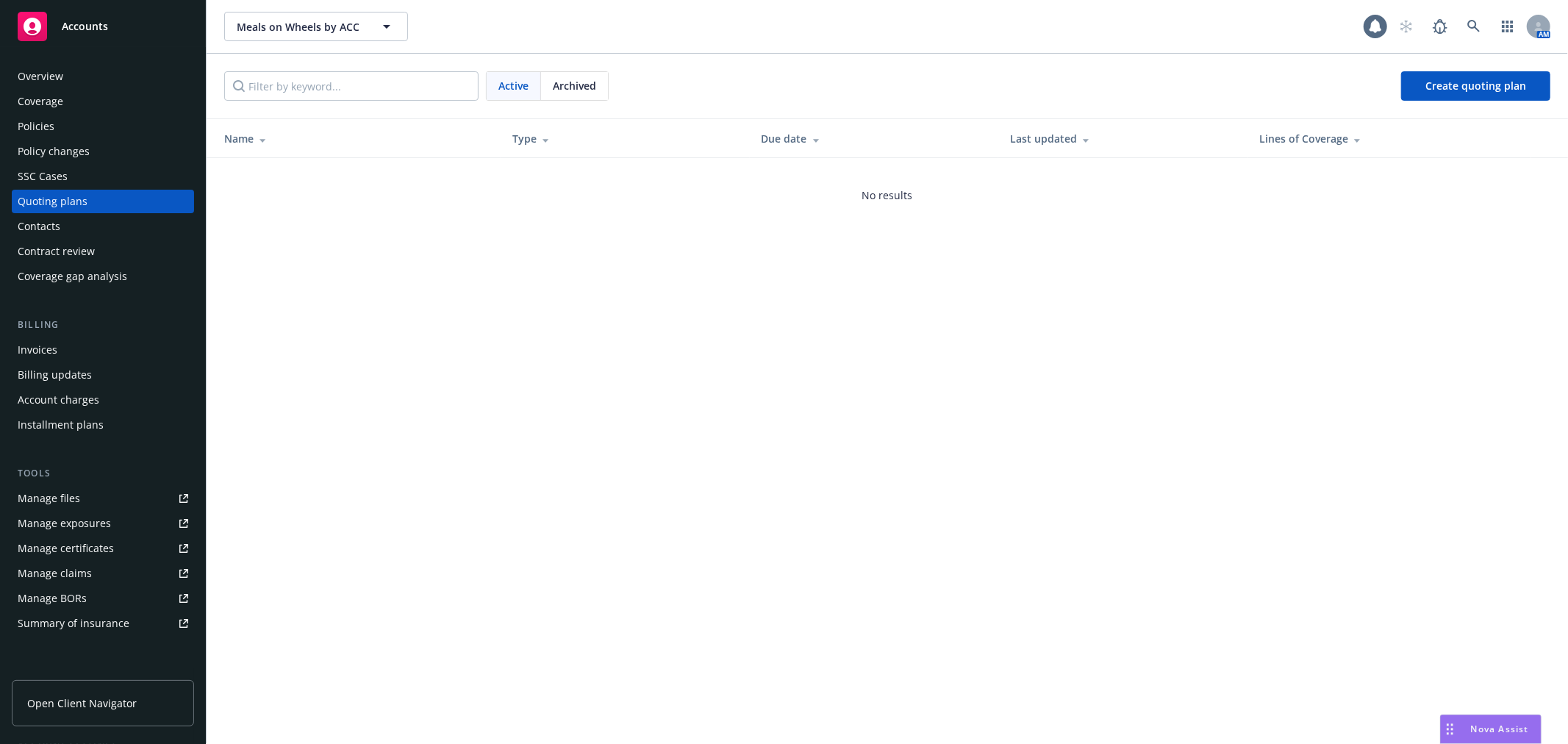
click at [43, 237] on div "Contacts" at bounding box center [39, 226] width 43 height 23
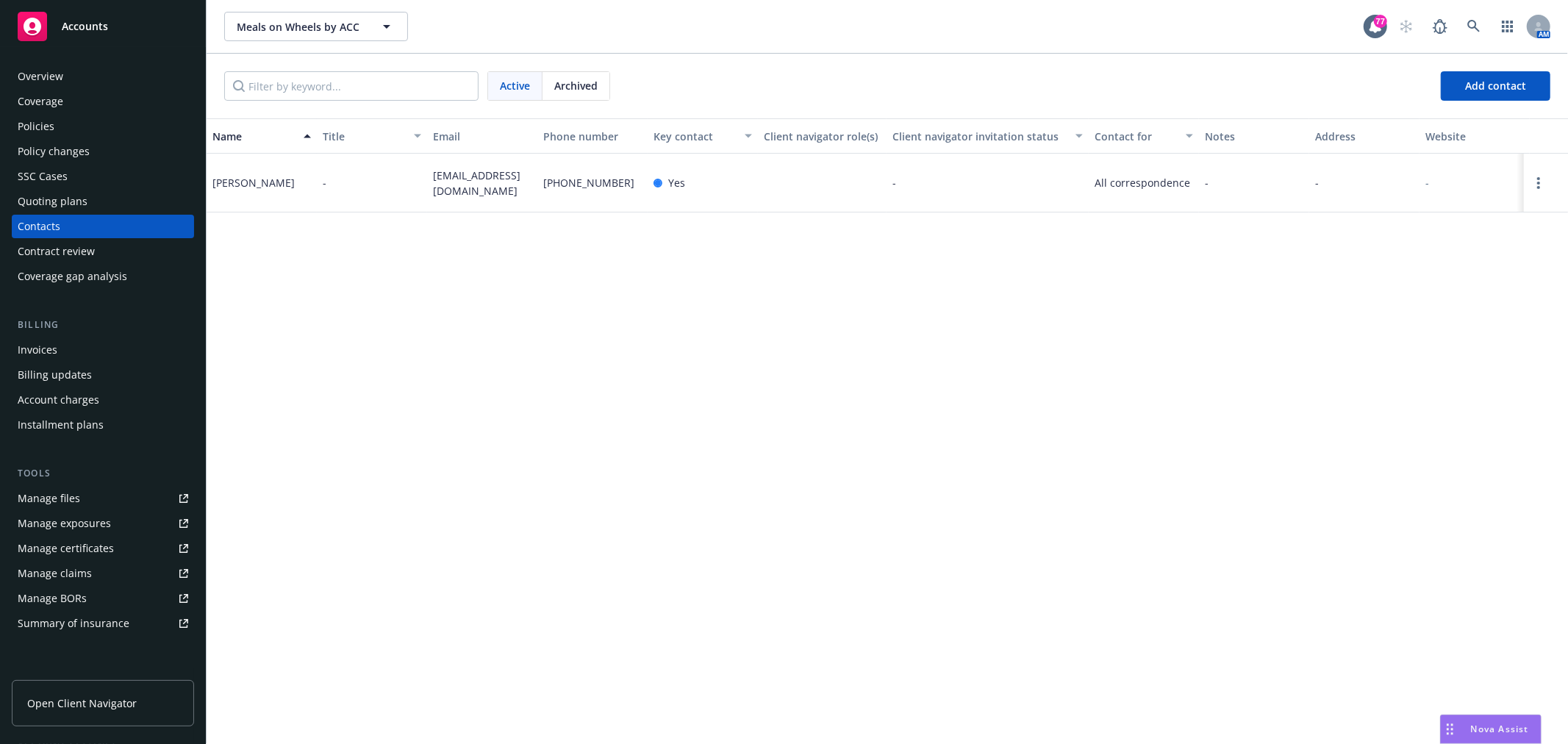
click at [59, 270] on div "Coverage gap analysis" at bounding box center [72, 275] width 110 height 23
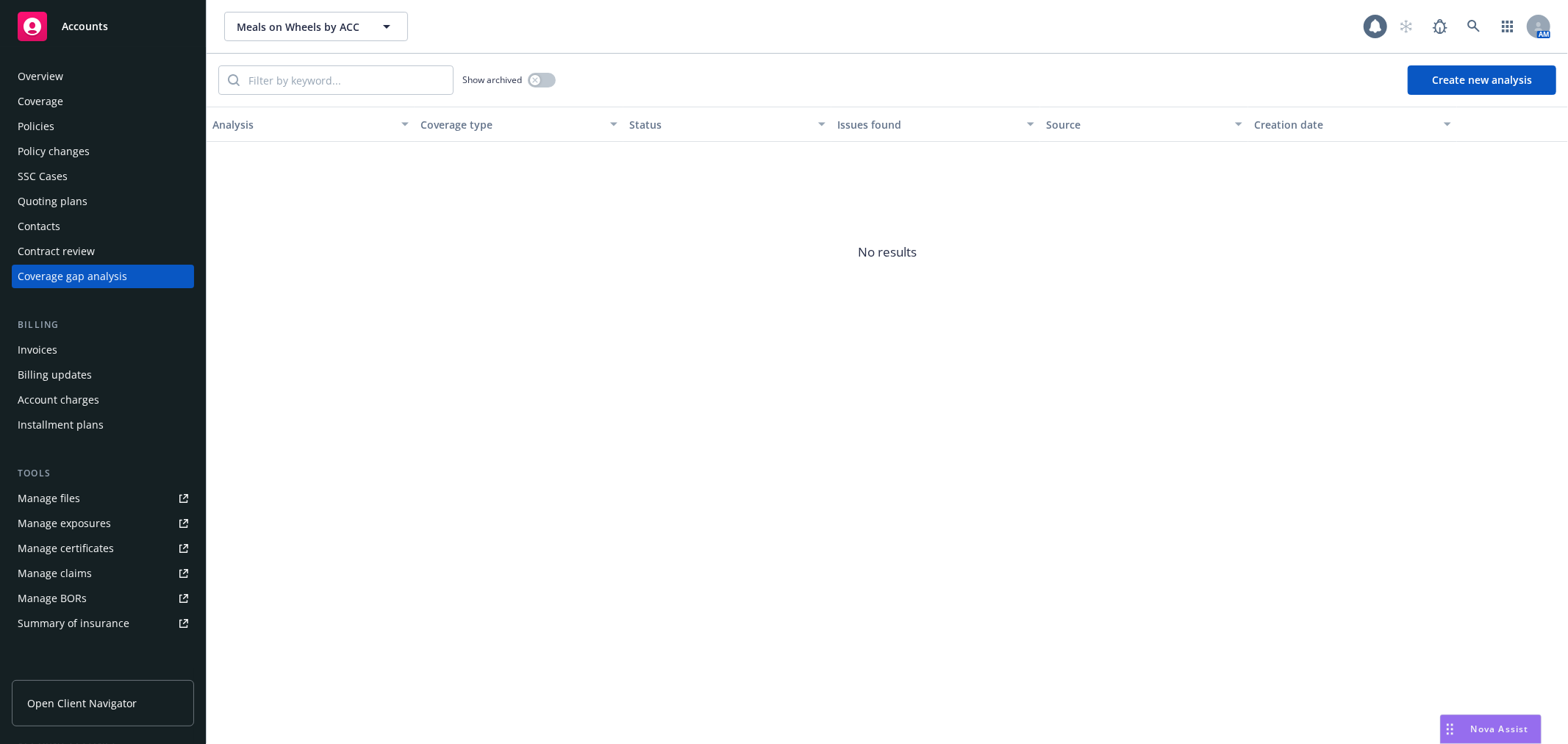
click at [102, 358] on div "Invoices" at bounding box center [103, 349] width 171 height 23
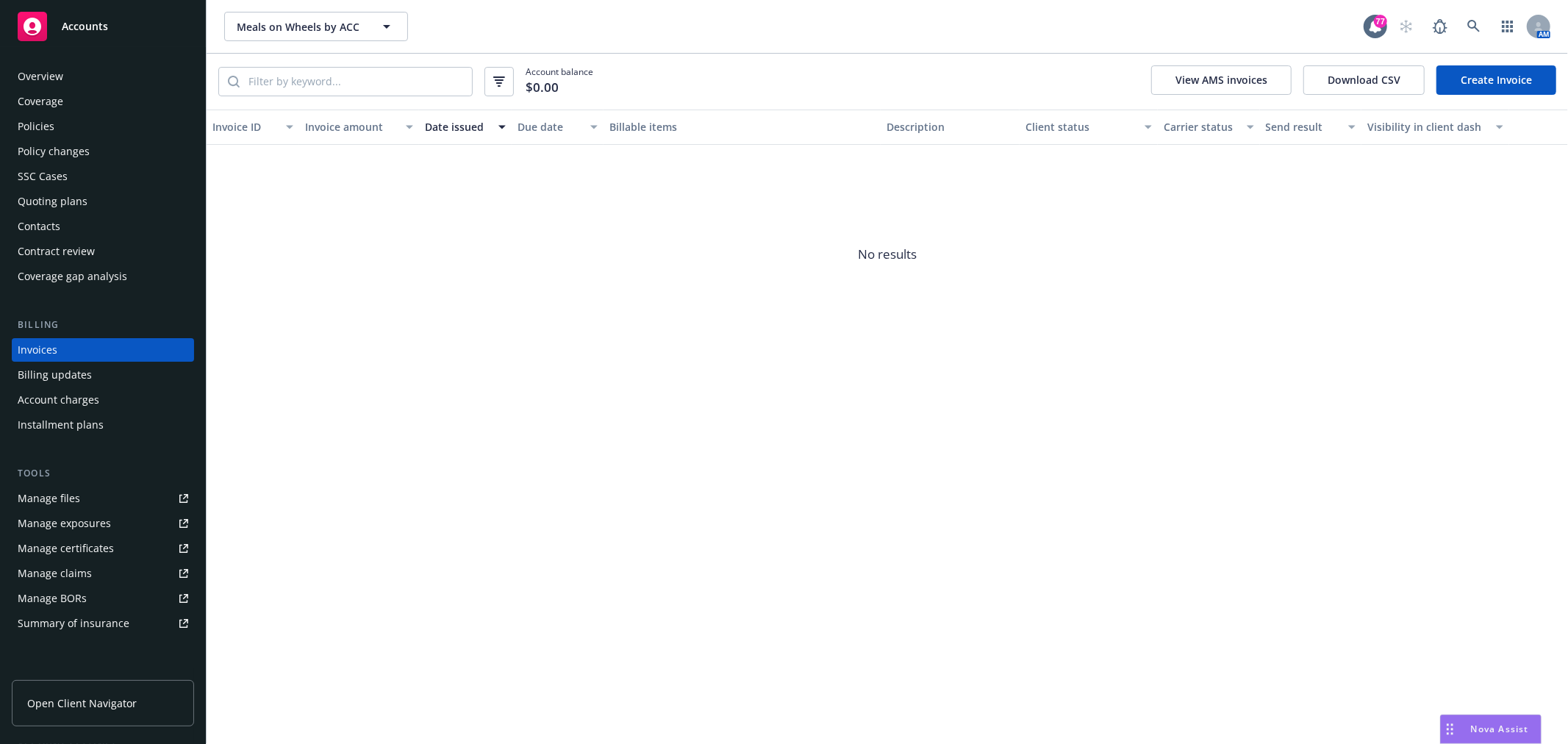
click at [55, 513] on div "Manage exposures" at bounding box center [64, 523] width 93 height 23
click at [62, 498] on div "Manage files" at bounding box center [49, 498] width 63 height 23
click at [1478, 19] on icon at bounding box center [1474, 26] width 13 height 13
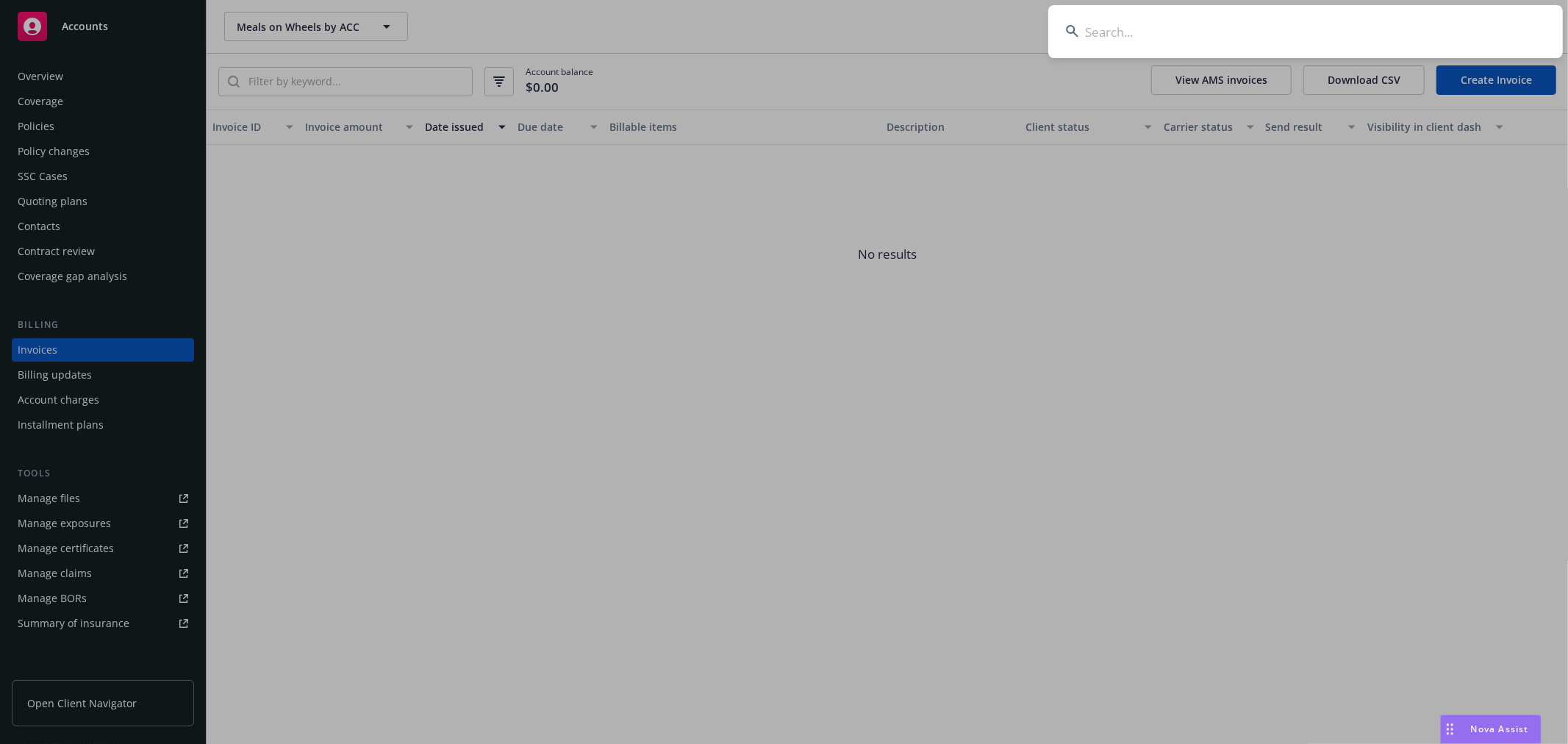
click at [1272, 43] on input at bounding box center [1306, 31] width 515 height 53
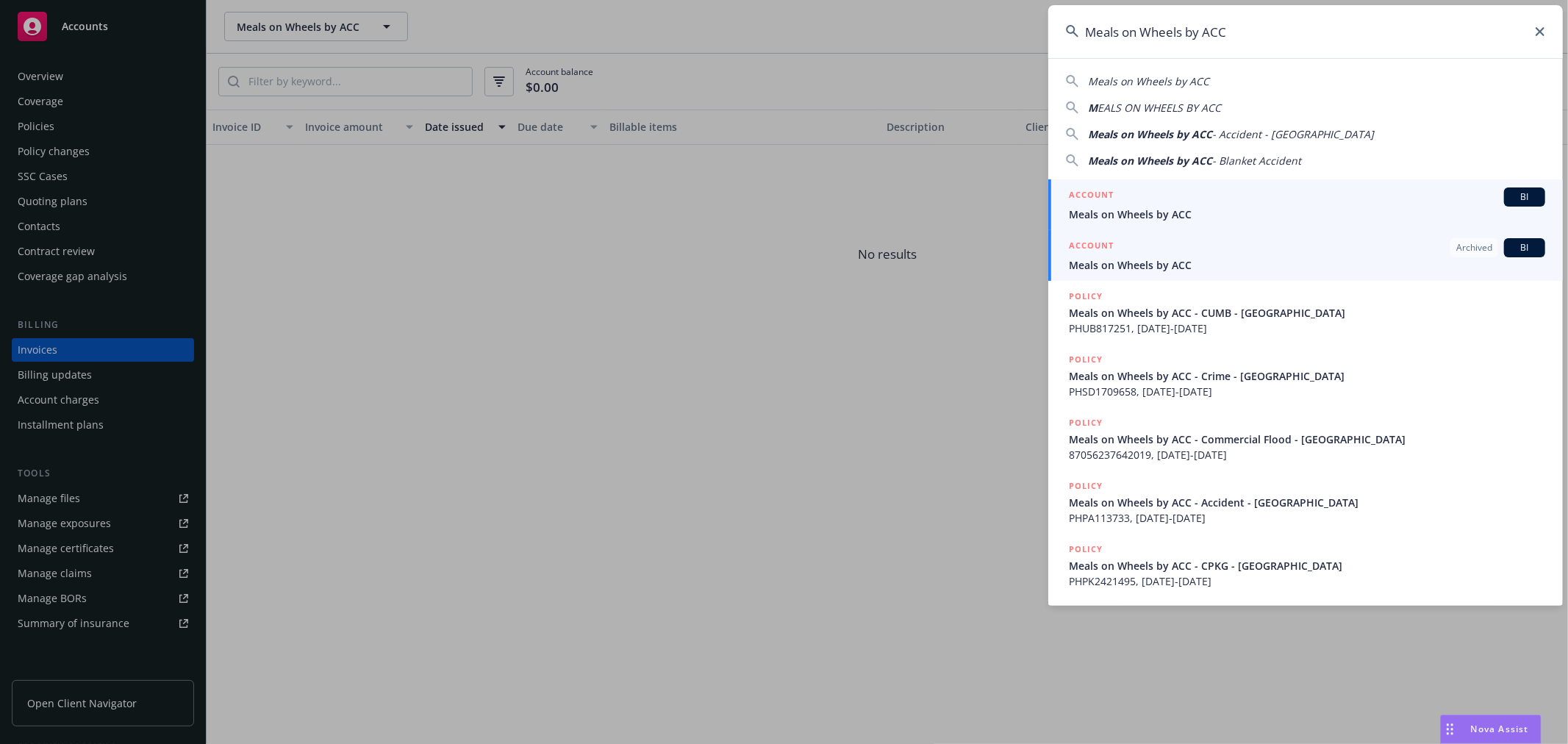
type input "Meals on Wheels by ACC"
click at [1245, 268] on span "Meals on Wheels by ACC" at bounding box center [1307, 265] width 477 height 16
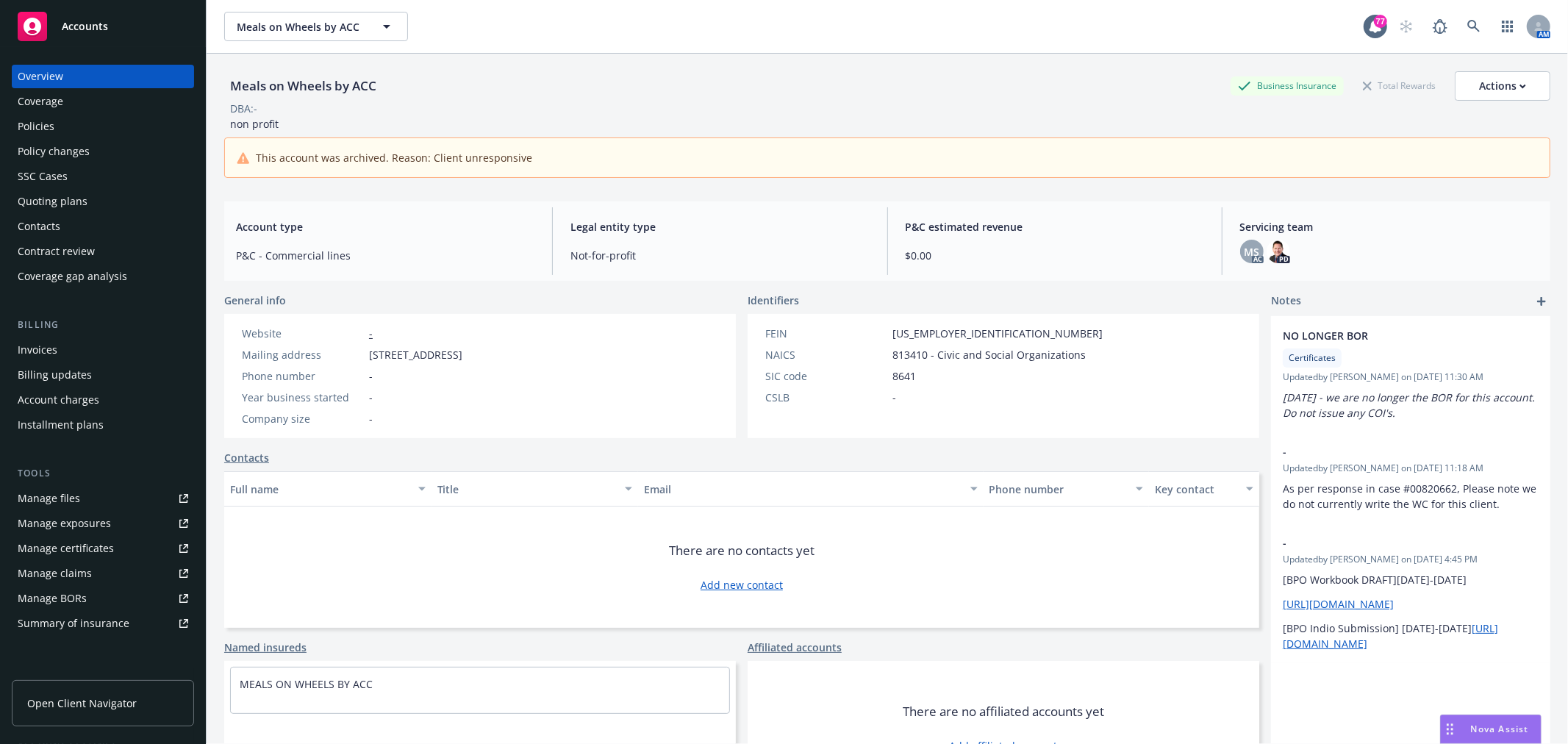
click at [118, 131] on div "Policies" at bounding box center [103, 126] width 171 height 23
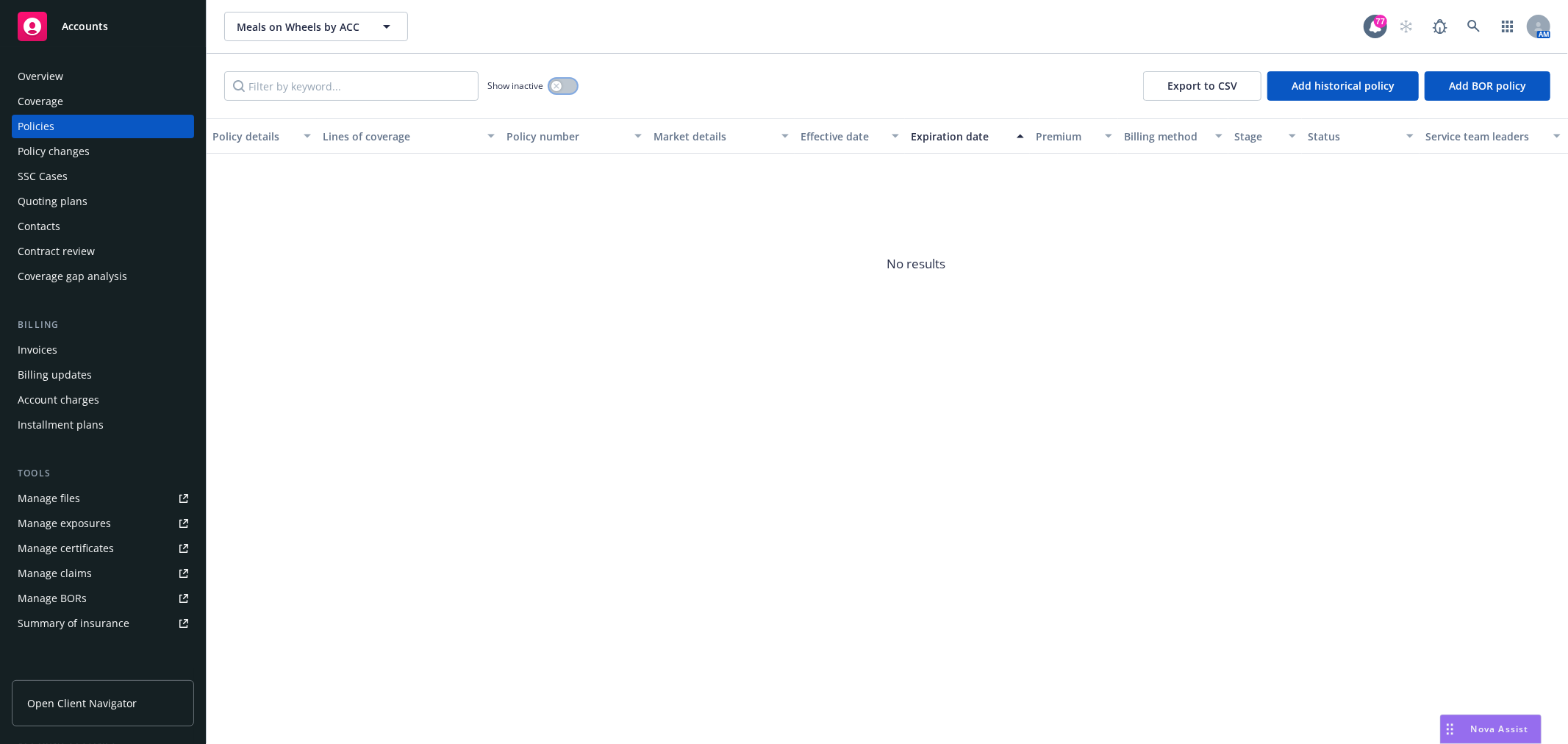
click at [554, 89] on div "button" at bounding box center [556, 86] width 10 height 10
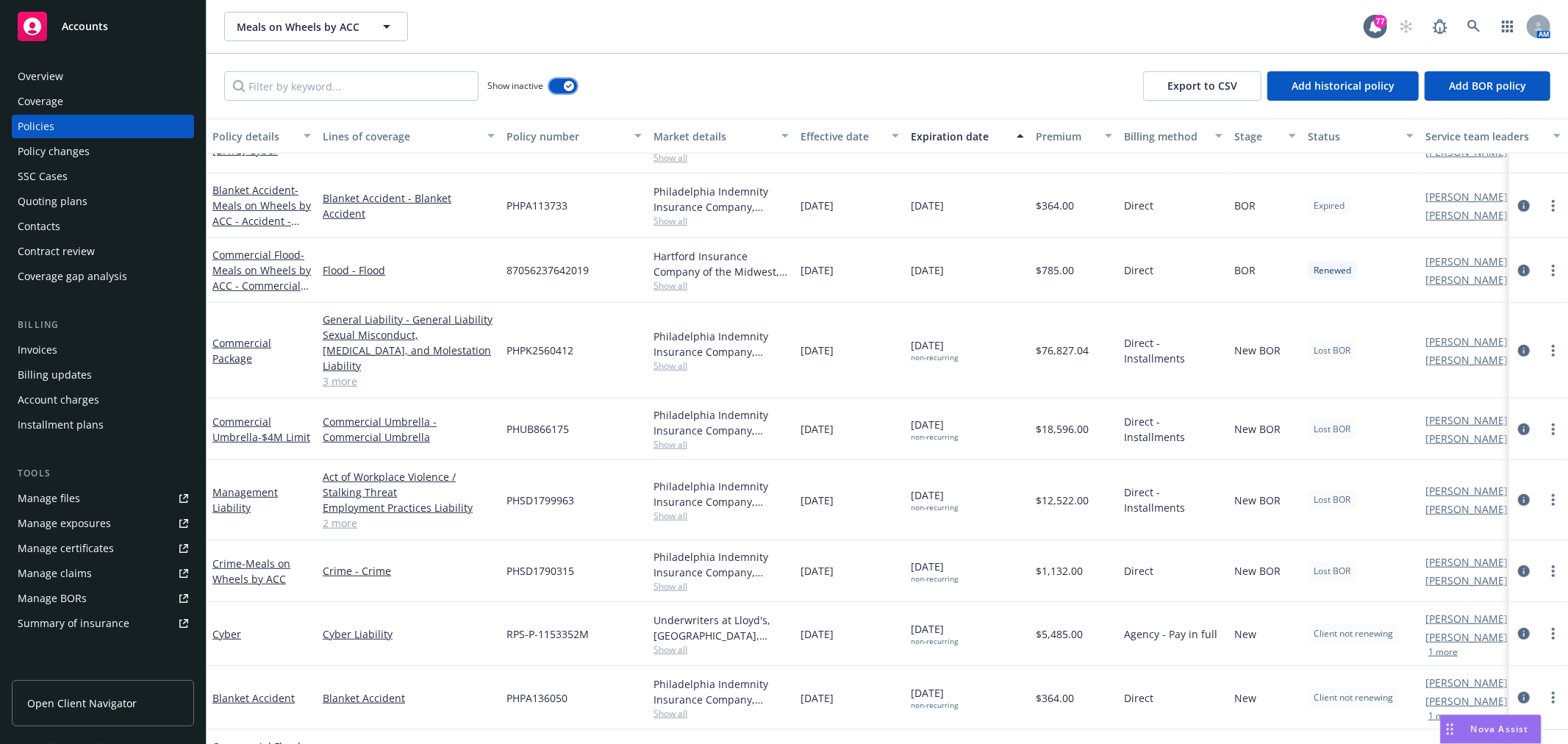
scroll to position [681, 0]
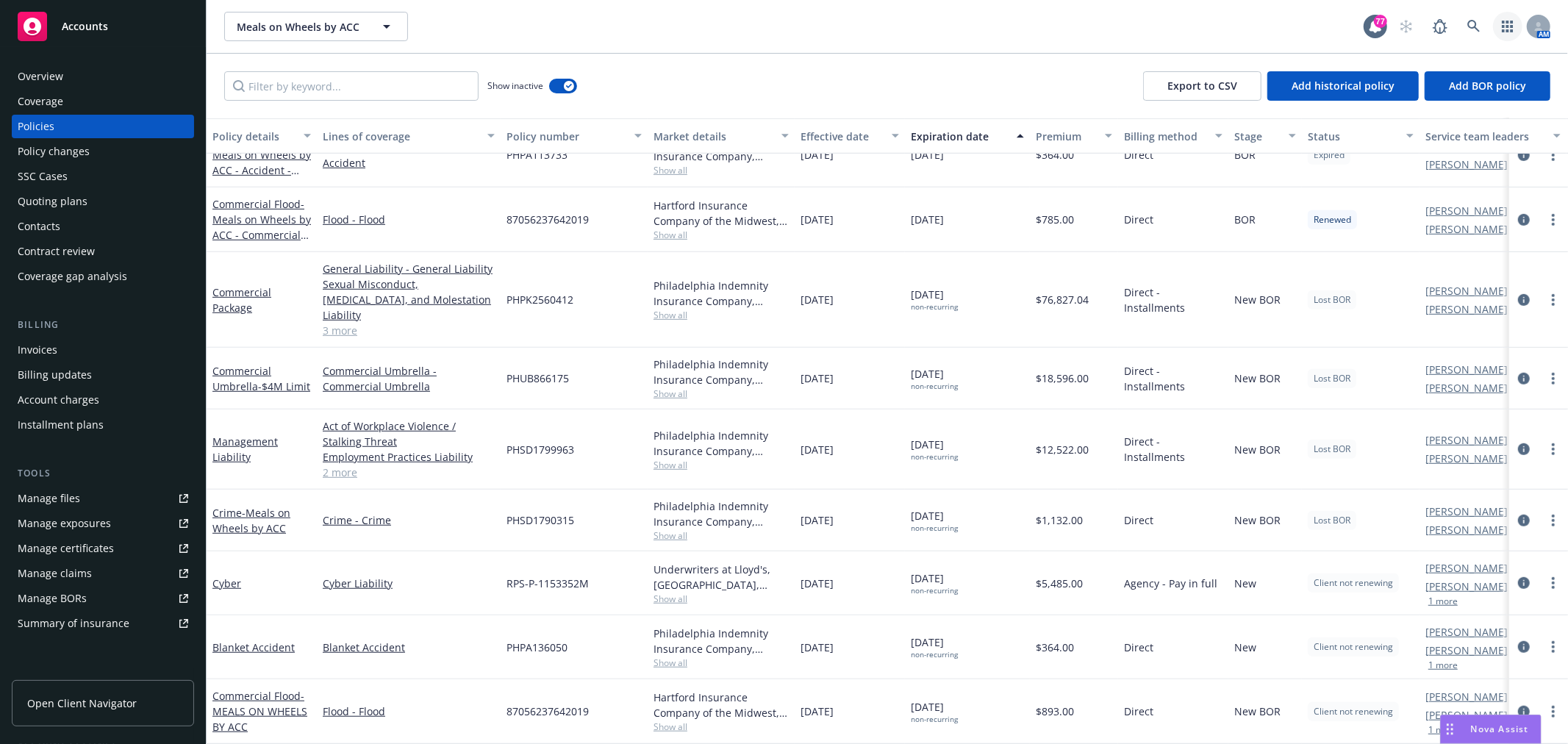
click at [1498, 17] on link "button" at bounding box center [1508, 27] width 30 height 30
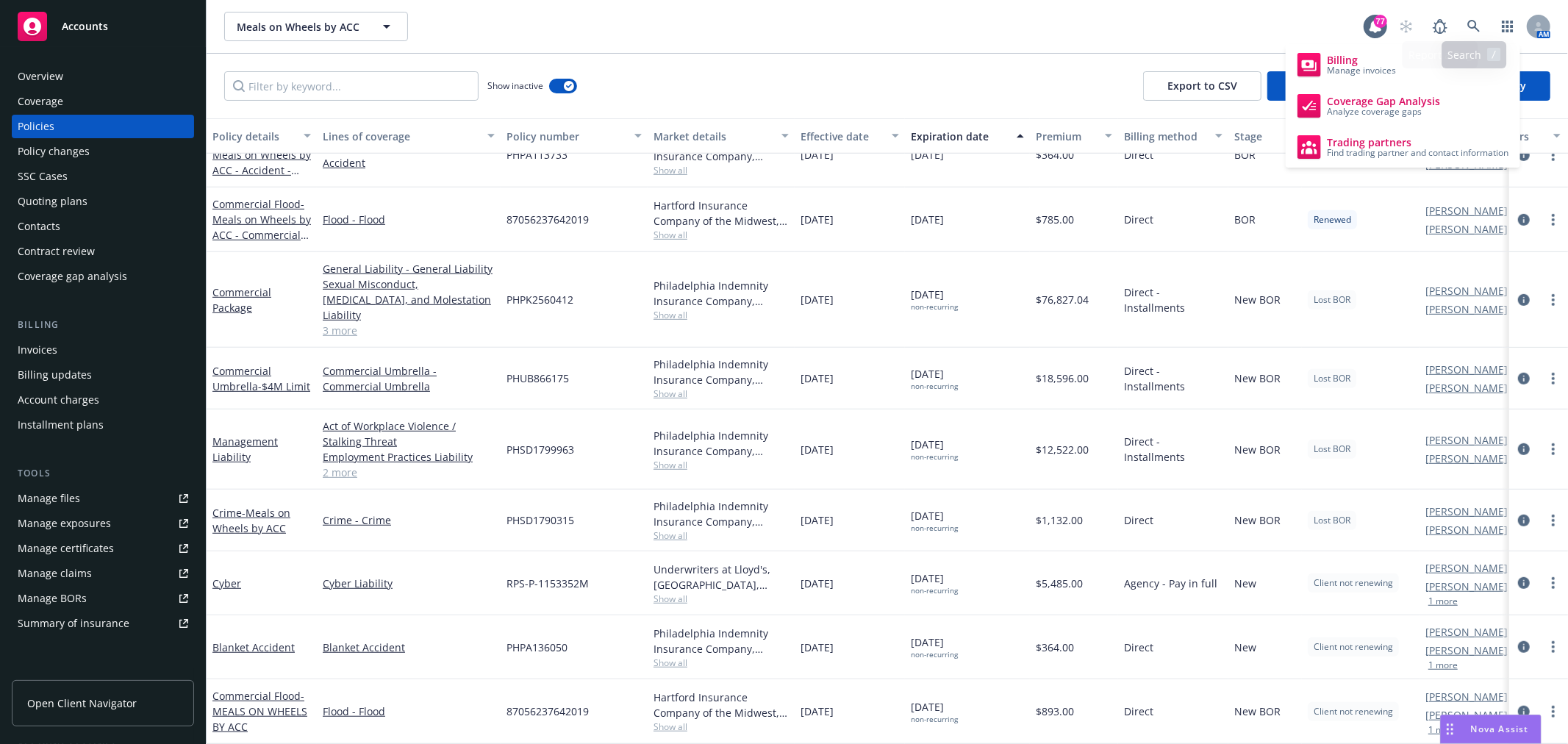
drag, startPoint x: 1050, startPoint y: 27, endPoint x: 1039, endPoint y: 30, distance: 11.4
click at [1048, 27] on div "Meals on Wheels by ACC Meals on Wheels by ACC" at bounding box center [794, 27] width 1139 height 30
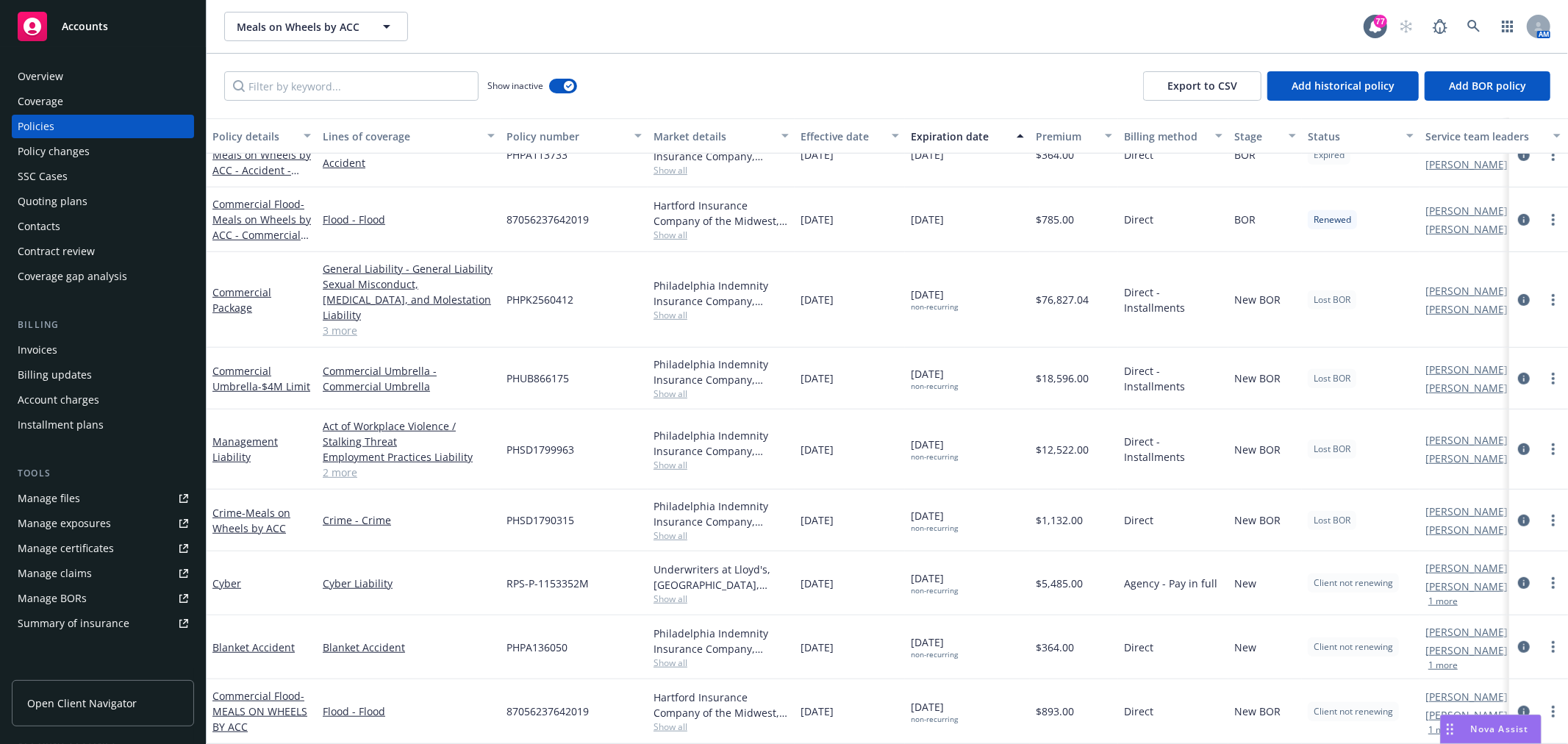
click at [128, 71] on div "Overview" at bounding box center [103, 76] width 171 height 23
